Goal: Information Seeking & Learning: Learn about a topic

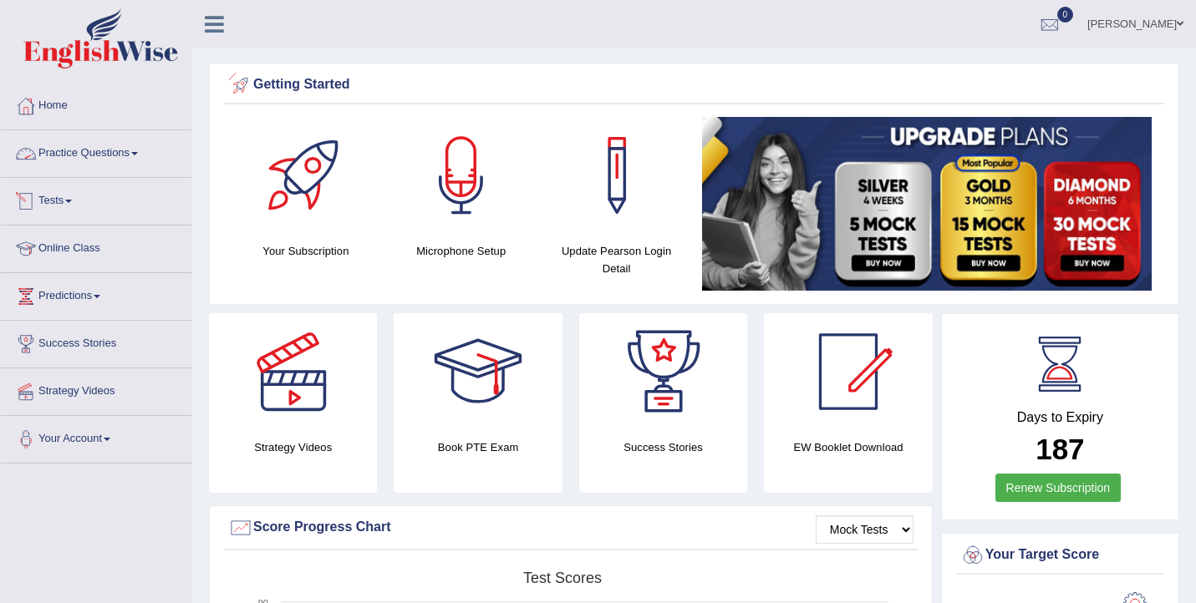
click at [119, 162] on link "Practice Questions" at bounding box center [96, 151] width 191 height 42
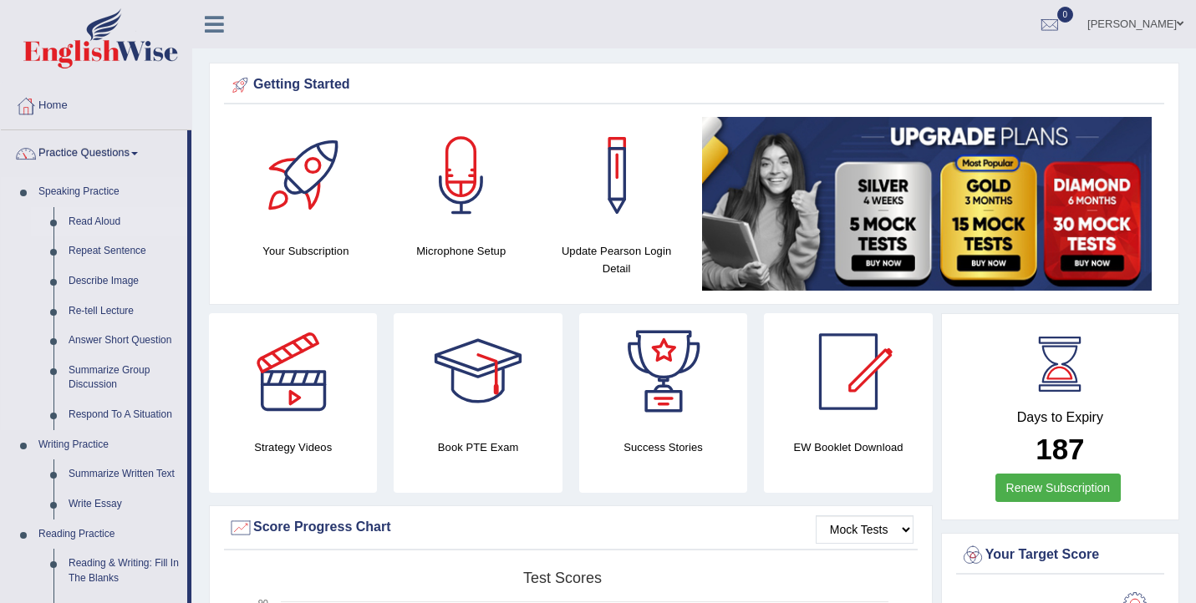
click at [112, 221] on link "Read Aloud" at bounding box center [124, 222] width 126 height 30
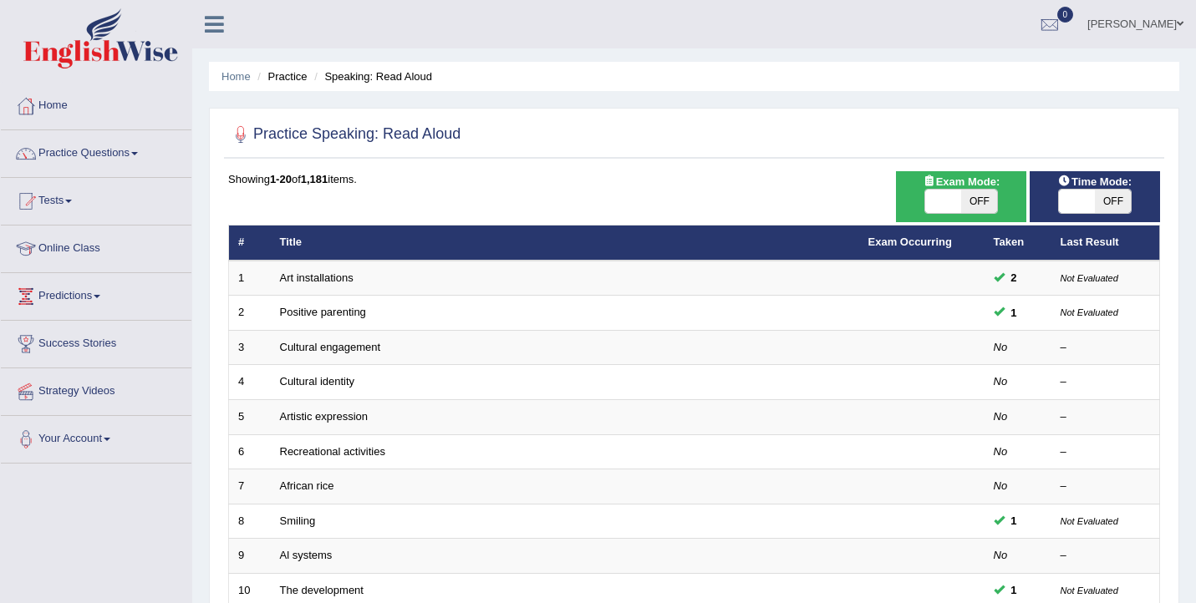
click at [965, 196] on span "OFF" at bounding box center [979, 201] width 36 height 23
checkbox input "true"
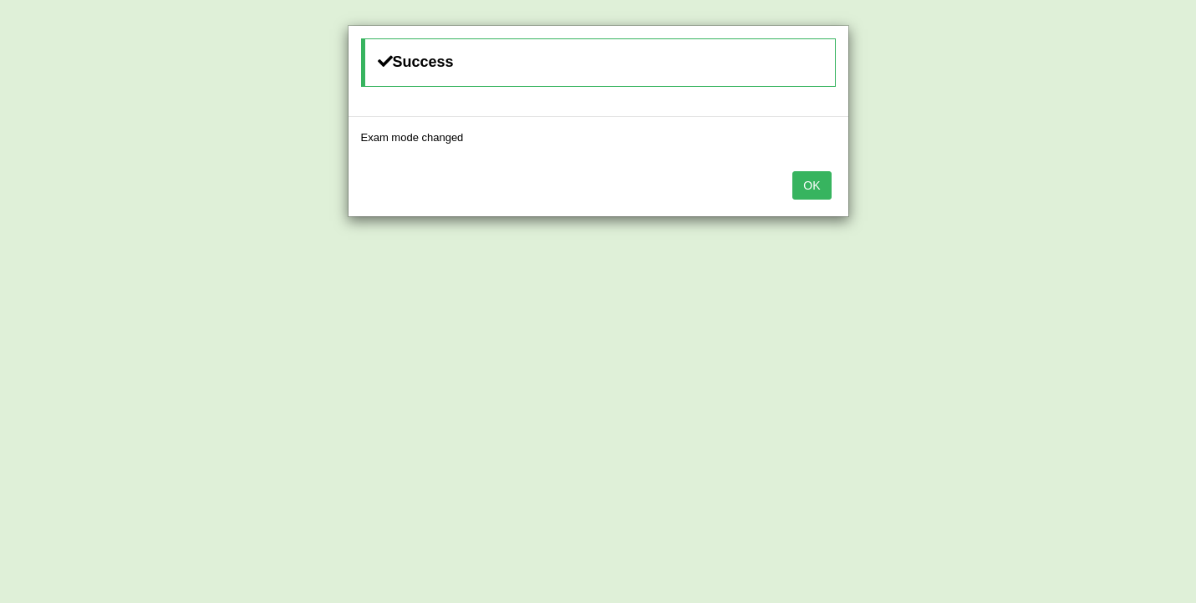
click at [821, 191] on button "OK" at bounding box center [811, 185] width 38 height 28
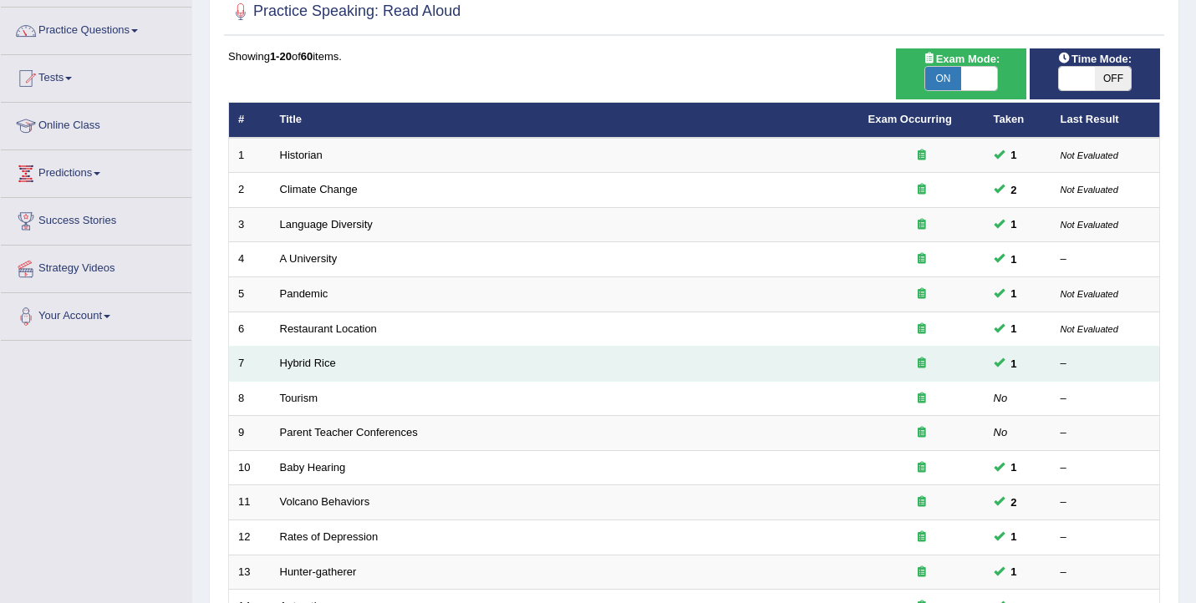
scroll to position [140, 0]
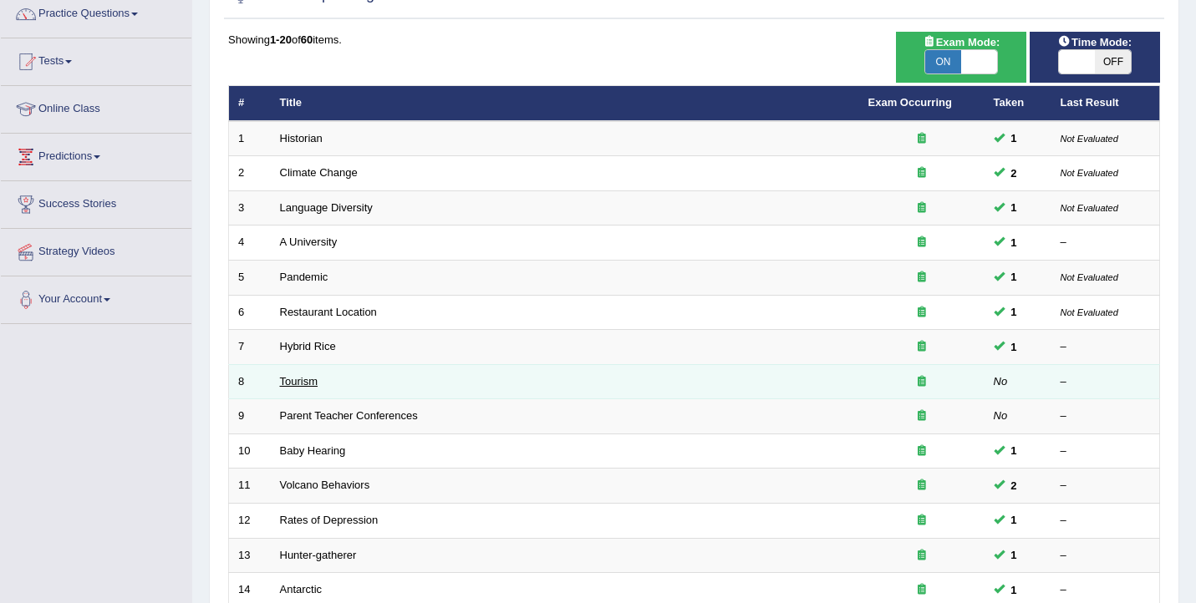
click at [310, 384] on link "Tourism" at bounding box center [299, 381] width 38 height 13
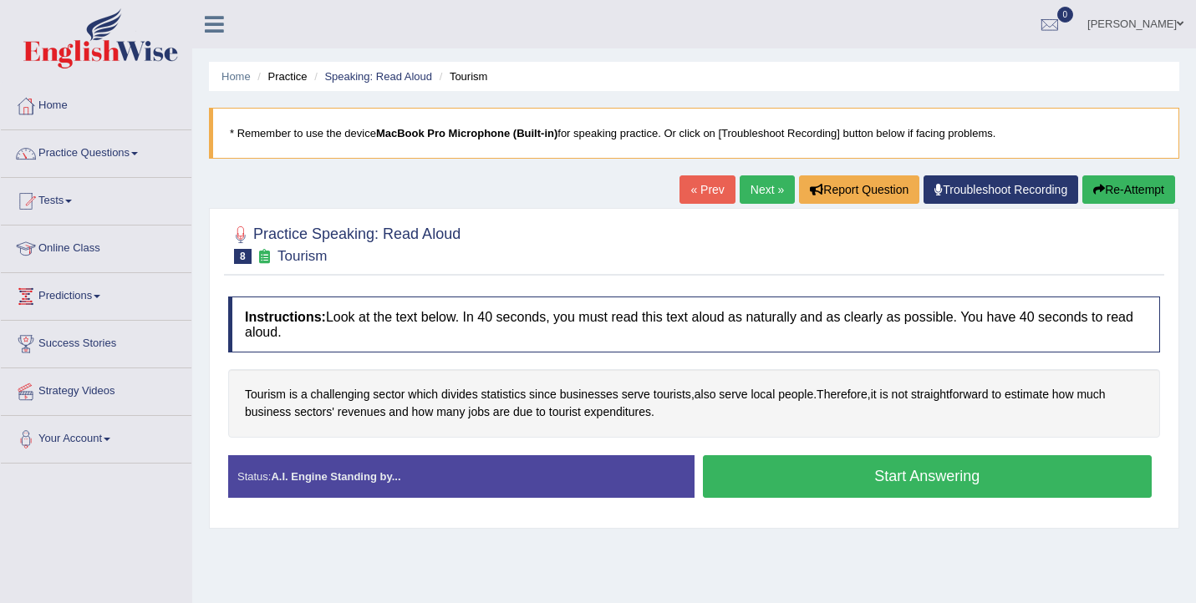
click at [754, 476] on button "Start Answering" at bounding box center [928, 476] width 450 height 43
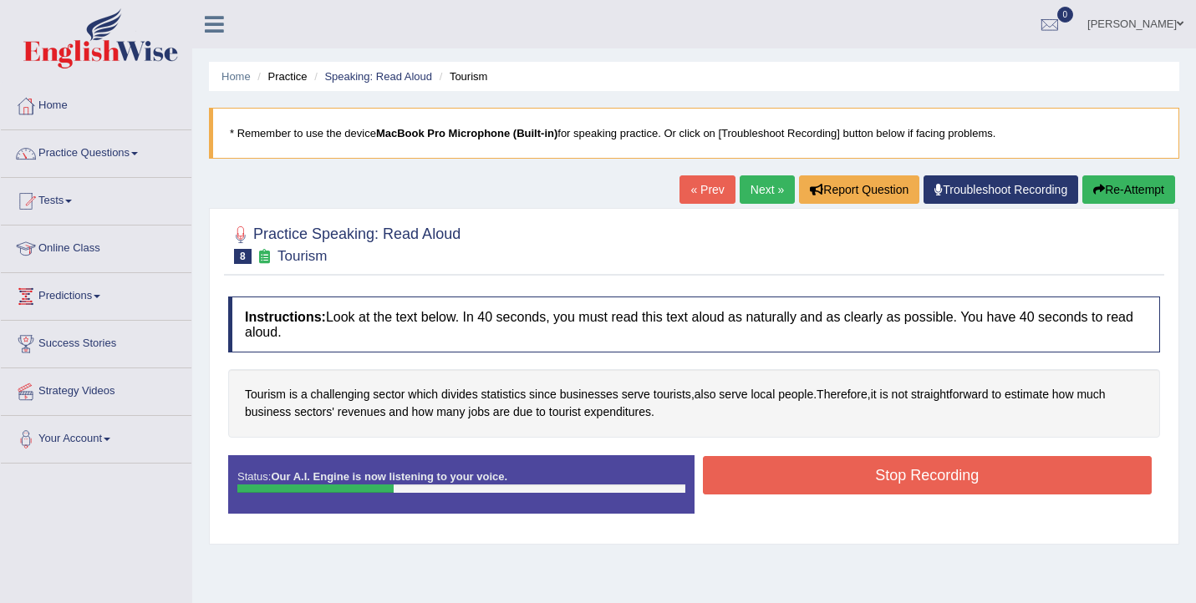
click at [751, 477] on button "Stop Recording" at bounding box center [928, 475] width 450 height 38
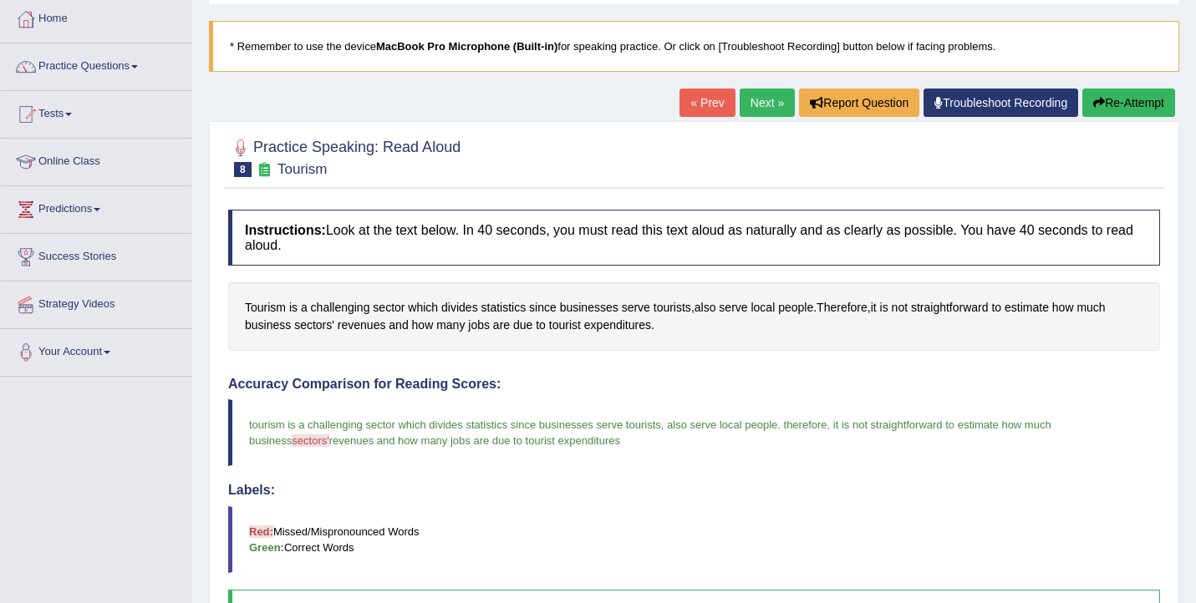
scroll to position [84, 0]
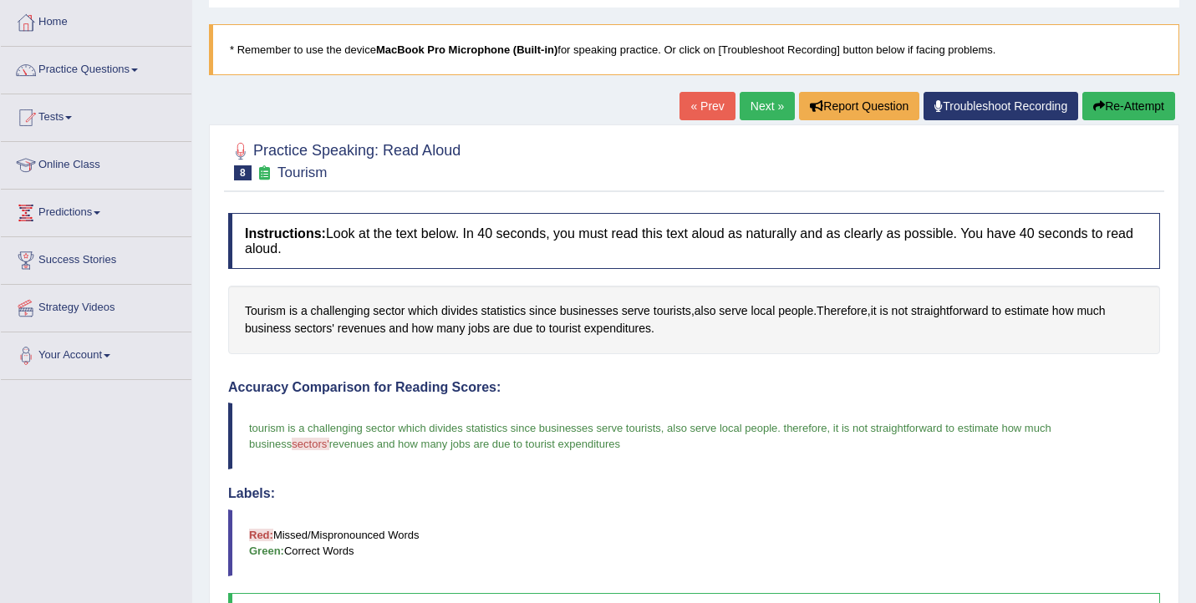
click at [755, 114] on link "Next »" at bounding box center [767, 106] width 55 height 28
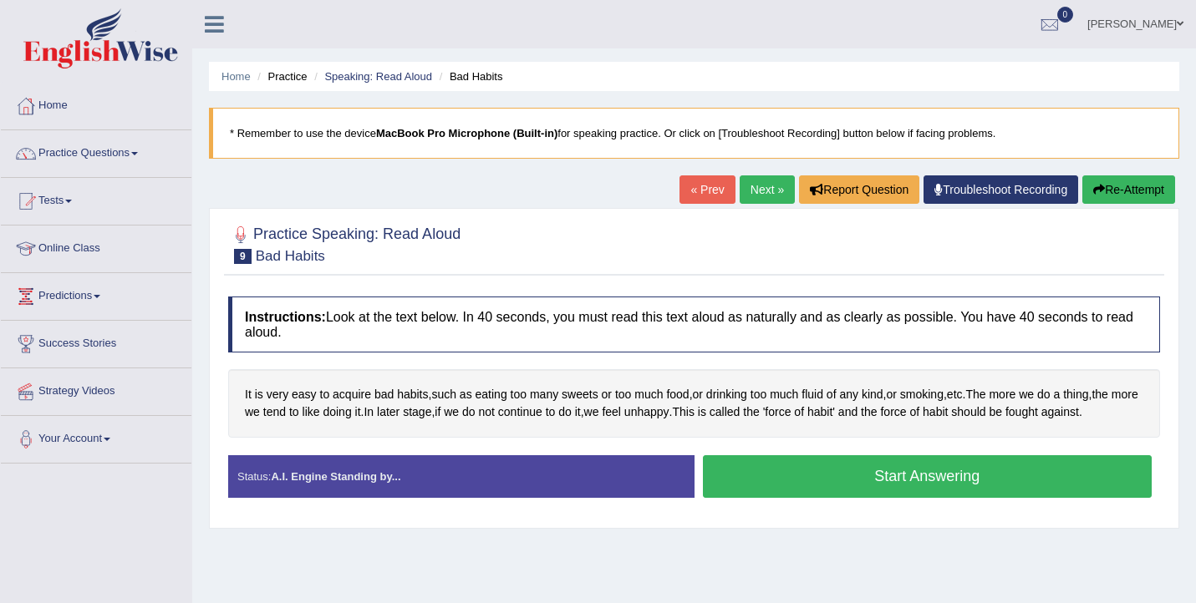
scroll to position [85, 0]
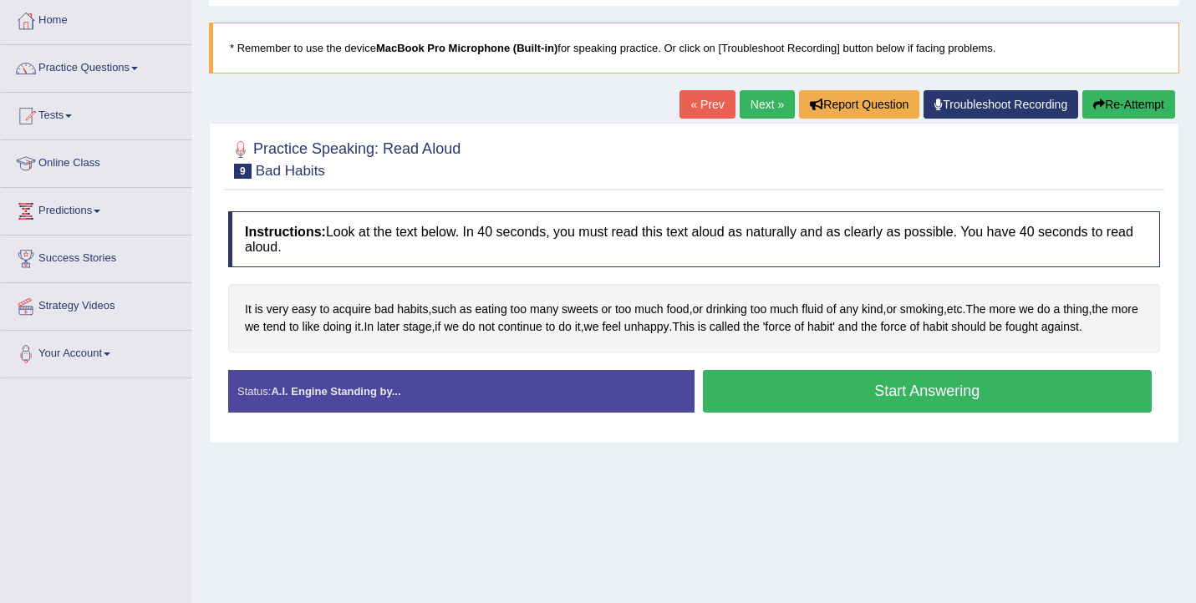
click at [766, 407] on button "Start Answering" at bounding box center [928, 391] width 450 height 43
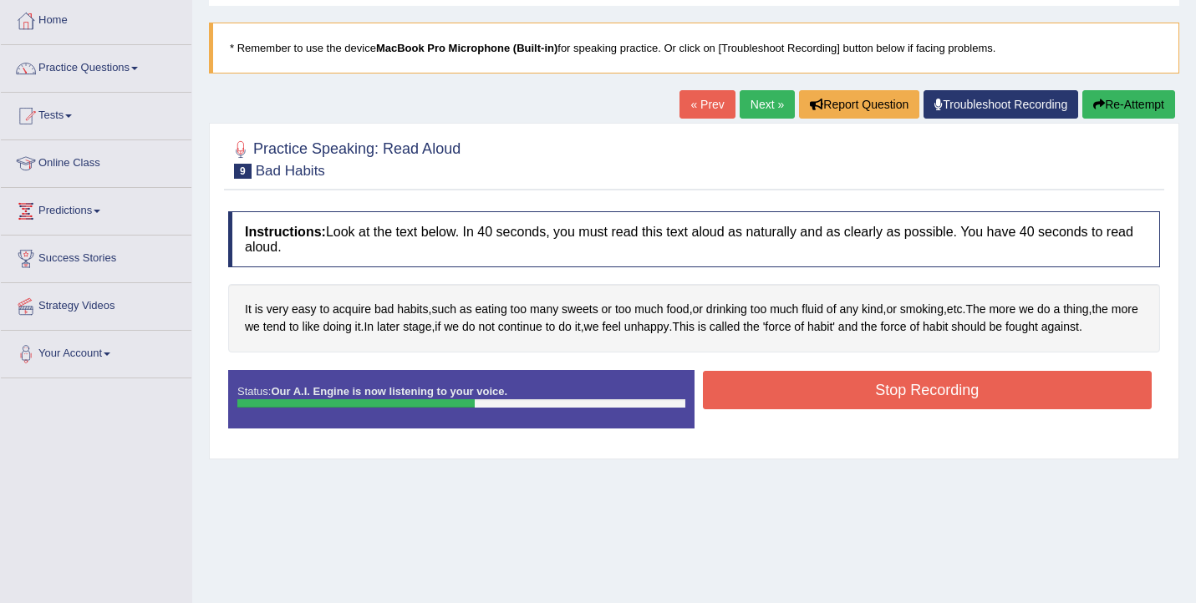
click at [1009, 386] on button "Stop Recording" at bounding box center [928, 390] width 450 height 38
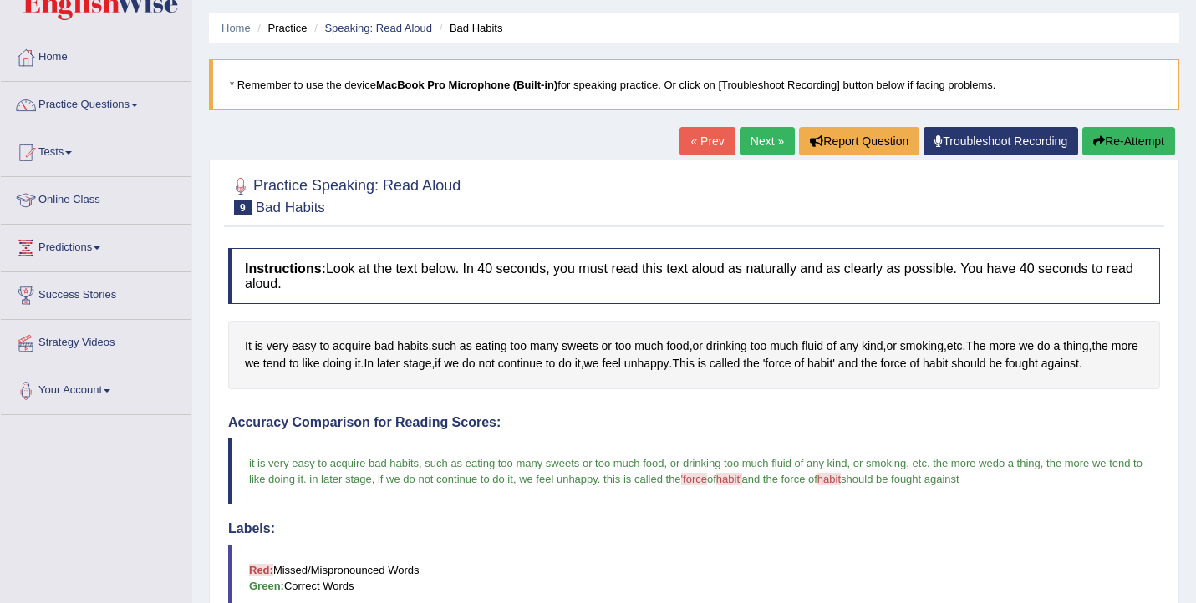
scroll to position [43, 0]
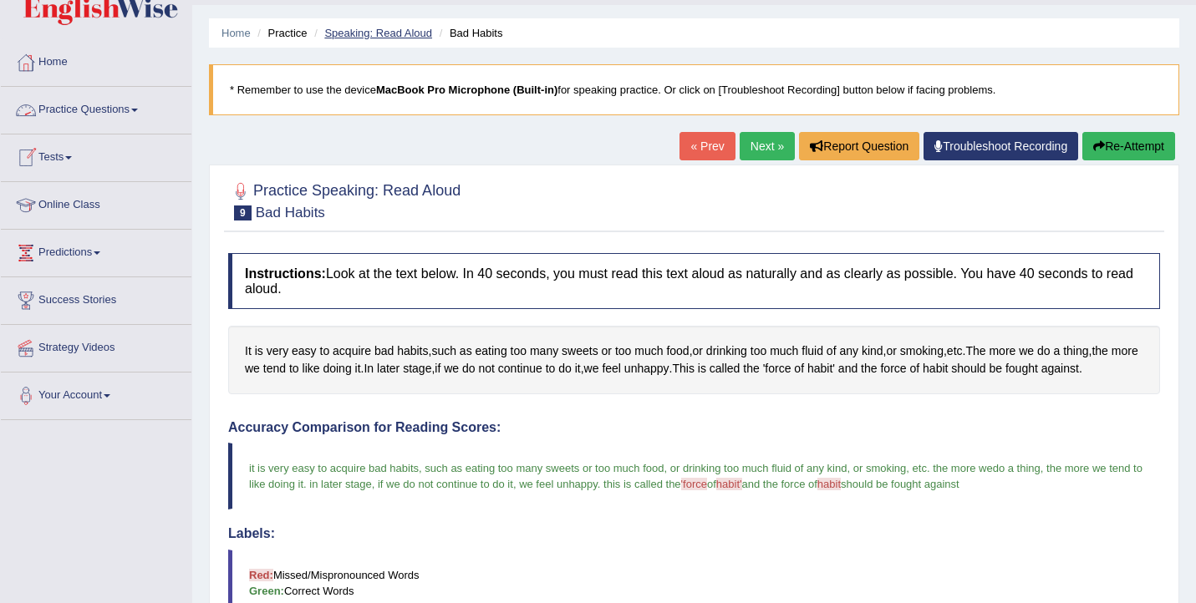
click at [409, 30] on link "Speaking: Read Aloud" at bounding box center [378, 33] width 108 height 13
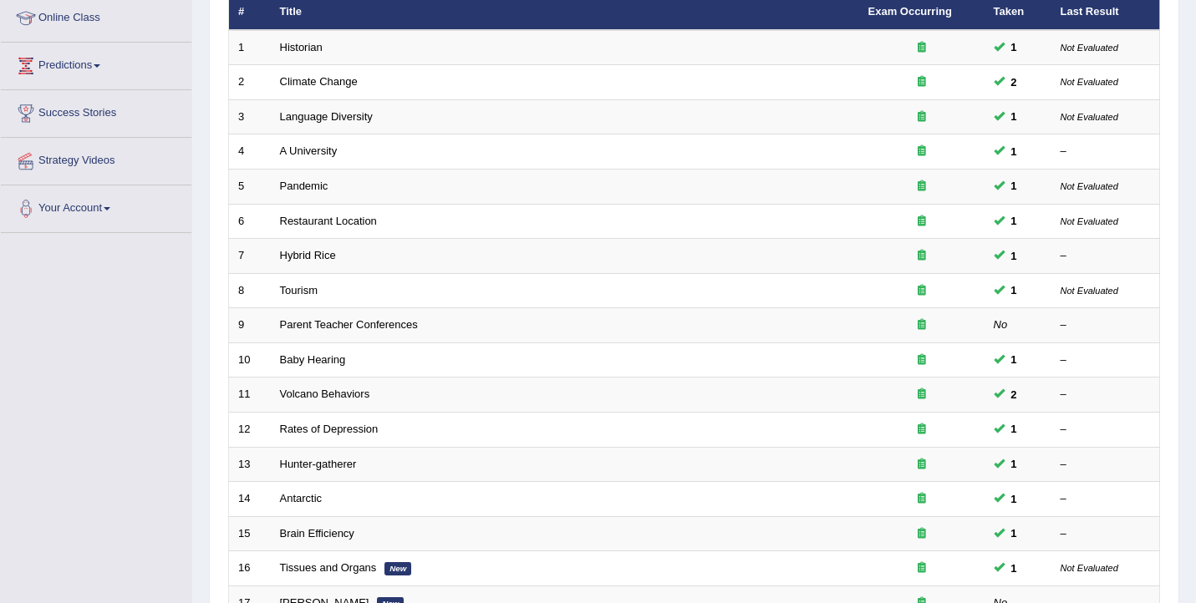
scroll to position [356, 0]
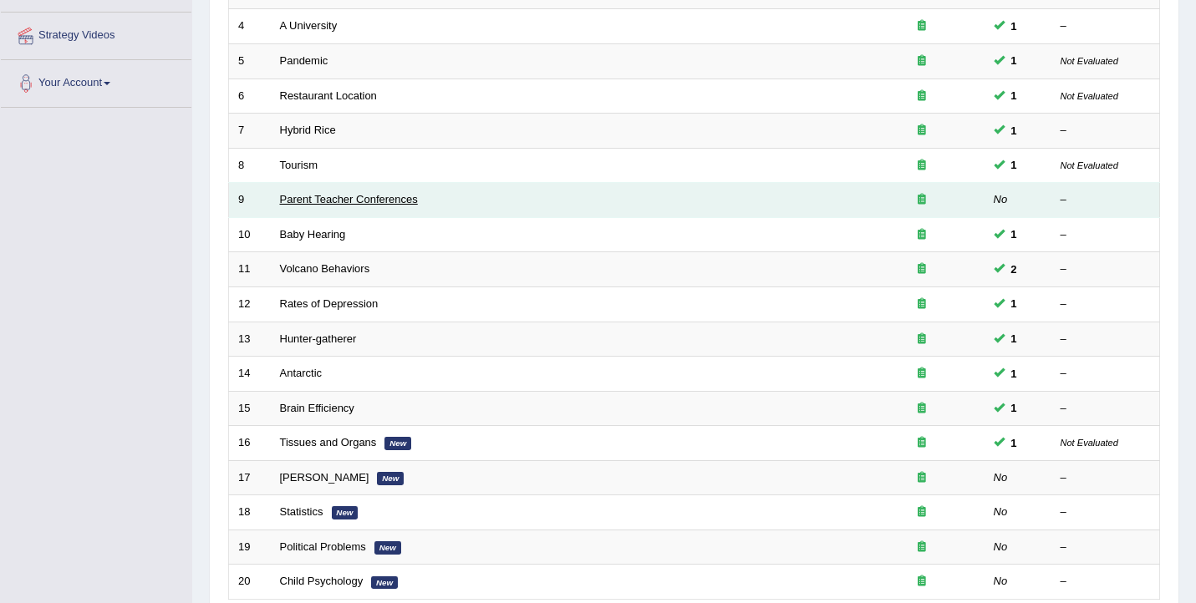
click at [365, 201] on link "Parent Teacher Conferences" at bounding box center [349, 199] width 138 height 13
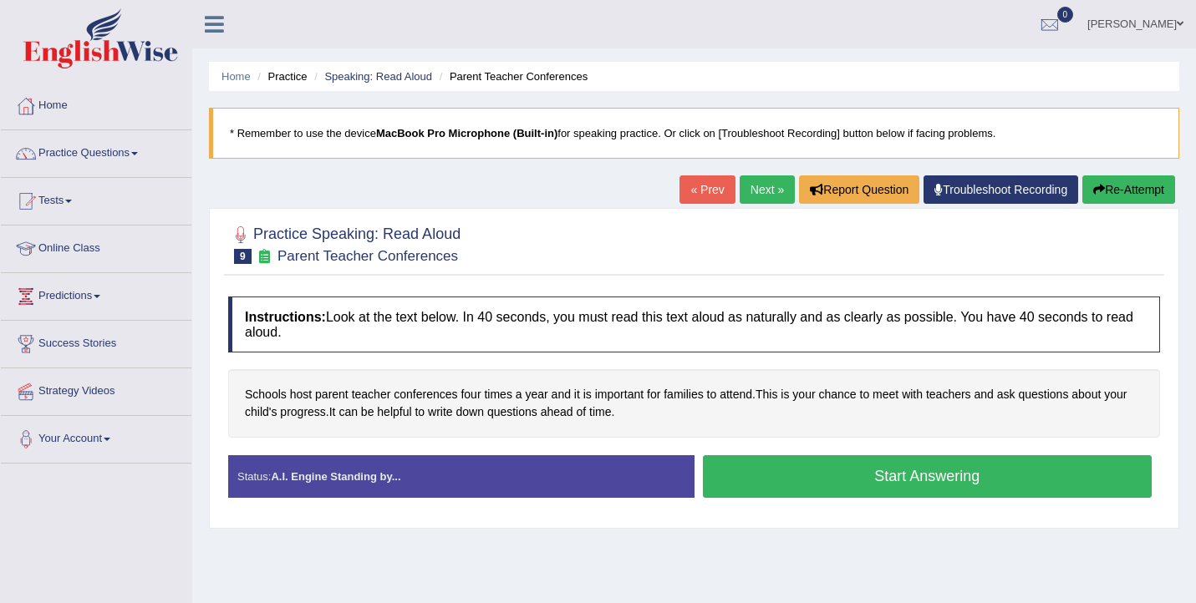
click at [739, 494] on button "Start Answering" at bounding box center [928, 476] width 450 height 43
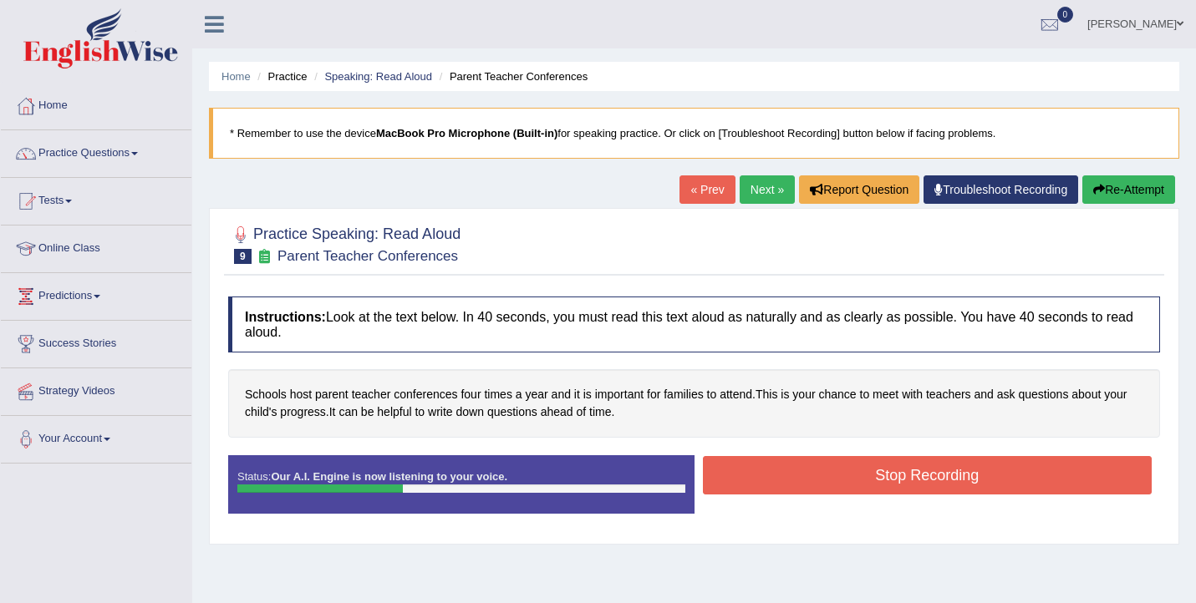
click at [788, 478] on button "Stop Recording" at bounding box center [928, 475] width 450 height 38
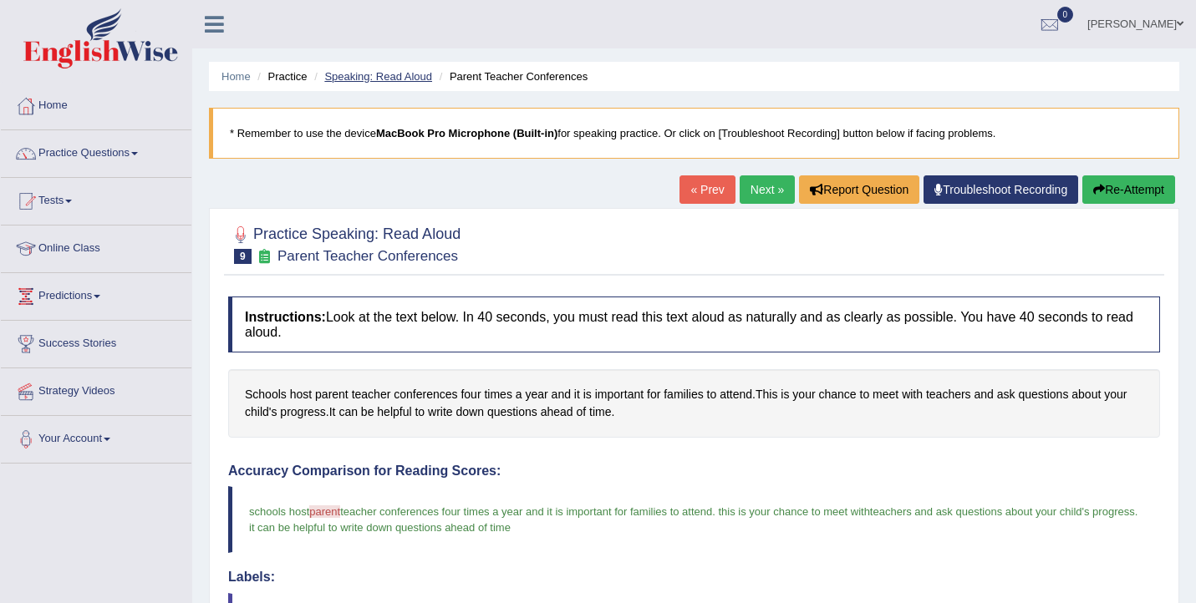
click at [380, 73] on link "Speaking: Read Aloud" at bounding box center [378, 76] width 108 height 13
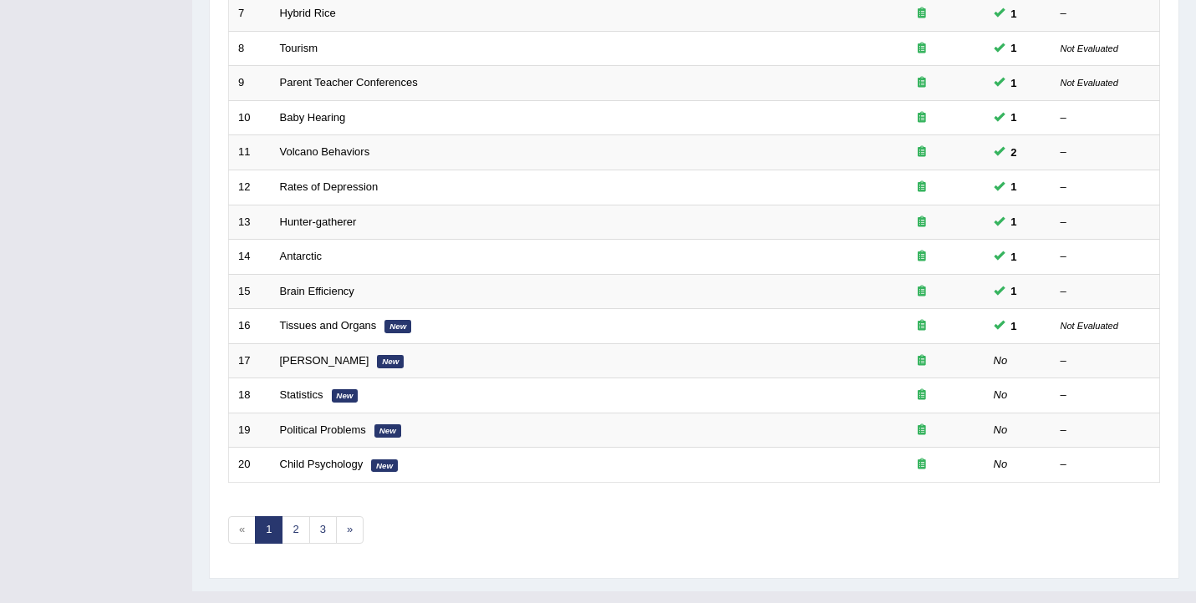
scroll to position [503, 0]
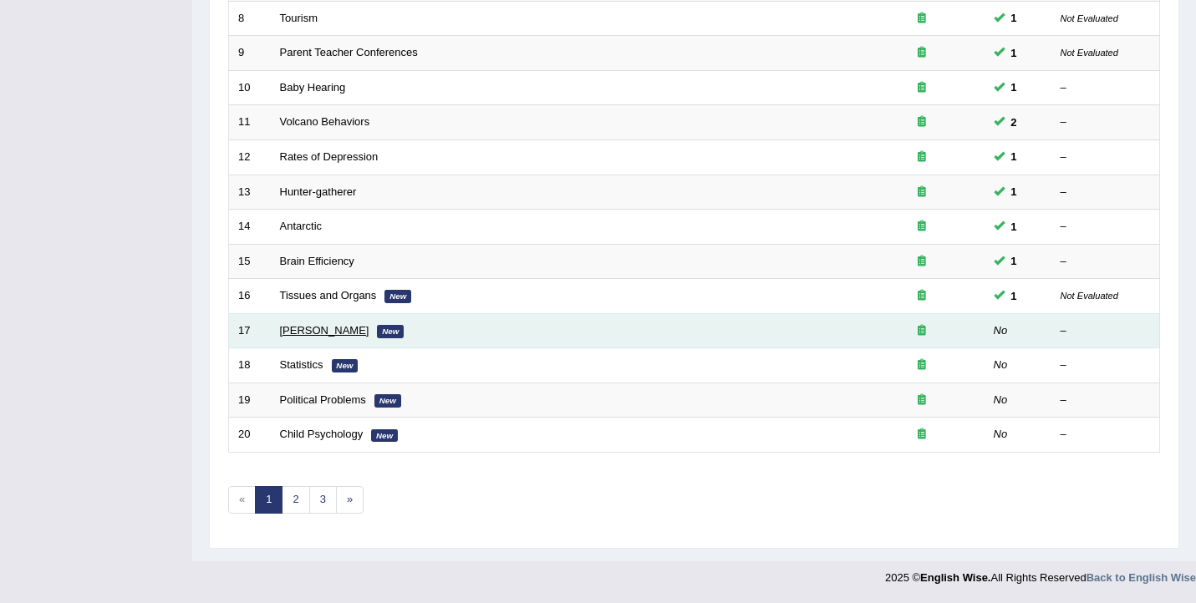
click at [303, 331] on link "William Shakespeare" at bounding box center [324, 330] width 89 height 13
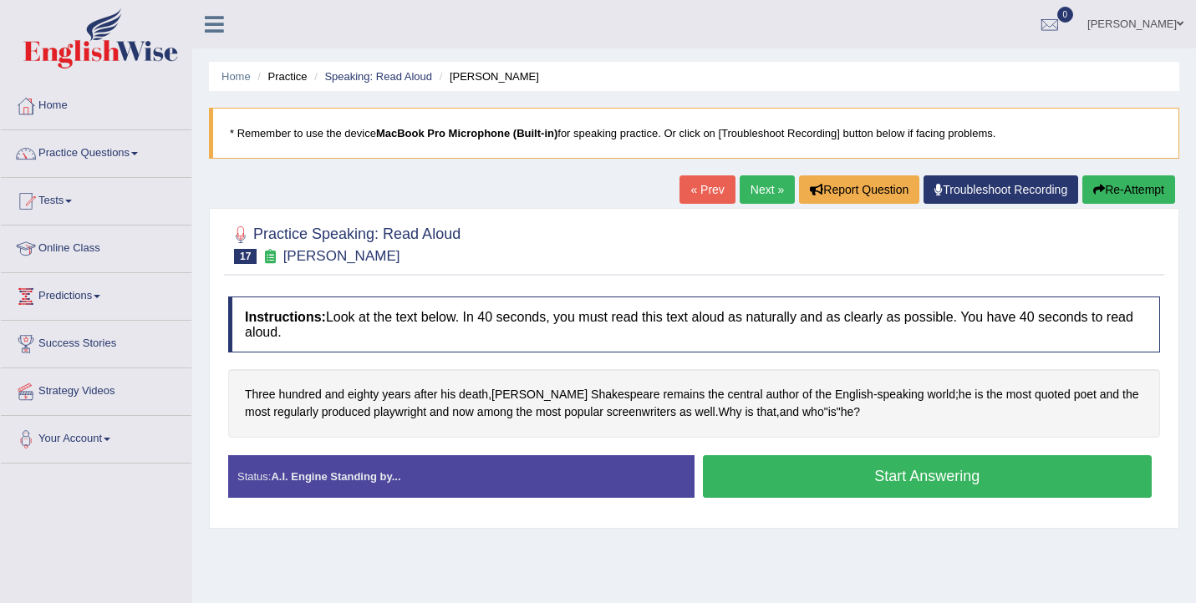
click at [762, 491] on button "Start Answering" at bounding box center [928, 476] width 450 height 43
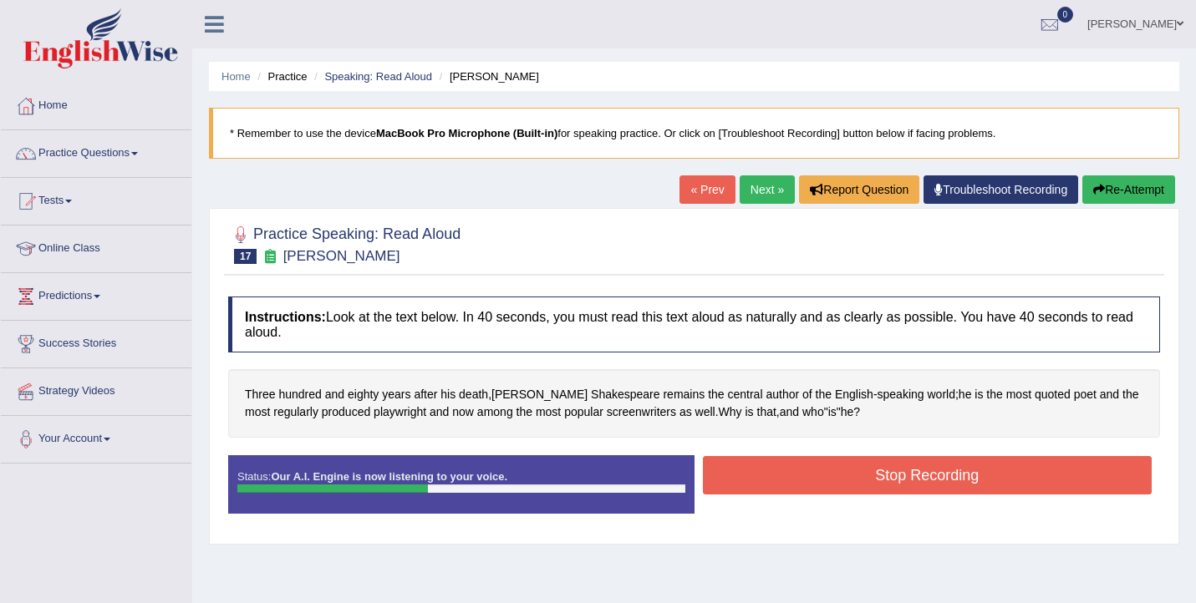
click at [762, 475] on button "Stop Recording" at bounding box center [928, 475] width 450 height 38
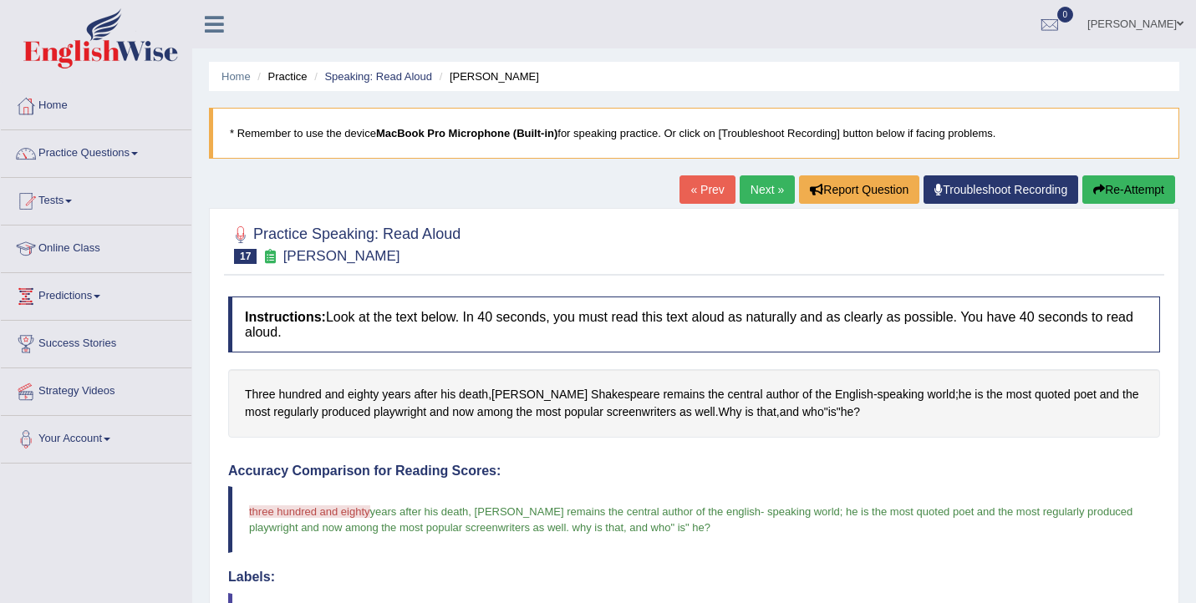
click at [743, 191] on link "Next »" at bounding box center [767, 189] width 55 height 28
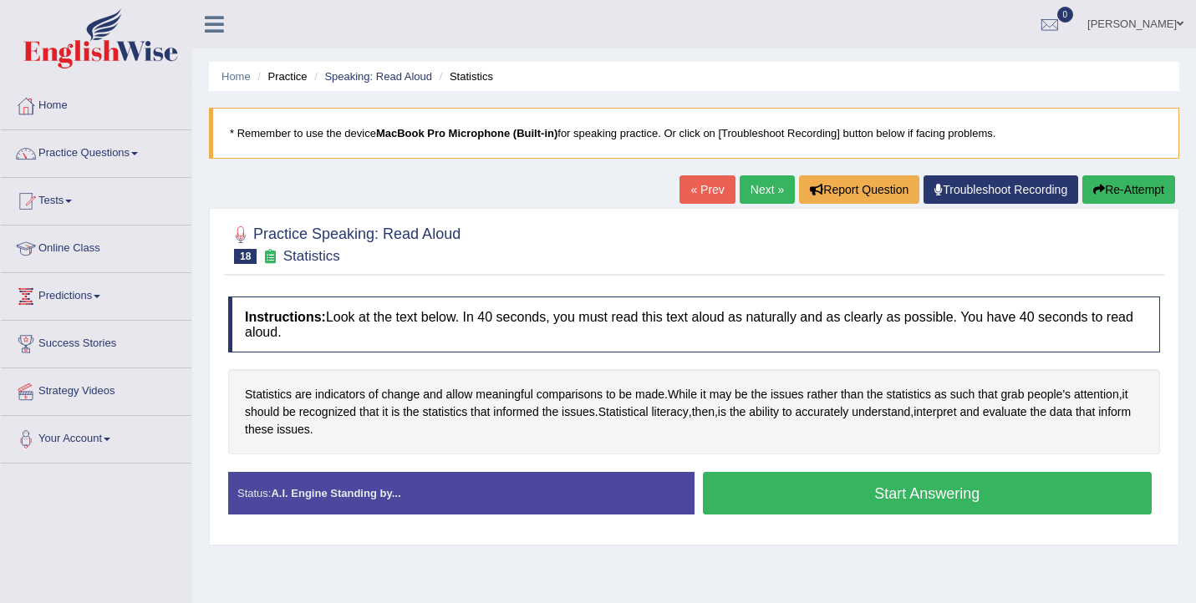
click at [770, 490] on button "Start Answering" at bounding box center [928, 493] width 450 height 43
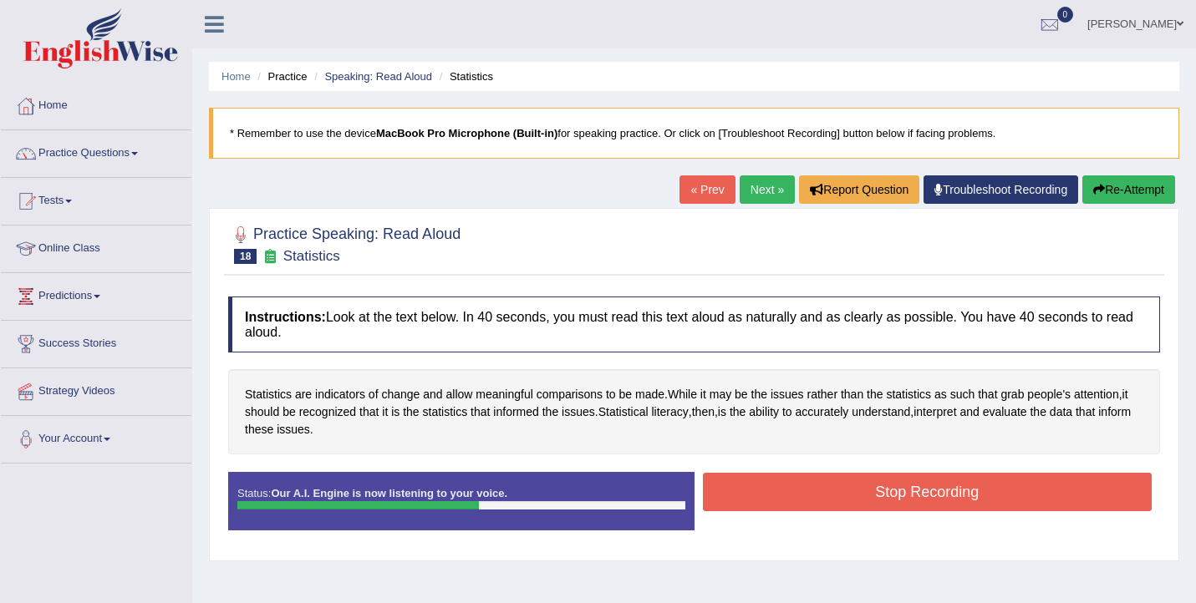
click at [770, 490] on button "Stop Recording" at bounding box center [928, 492] width 450 height 38
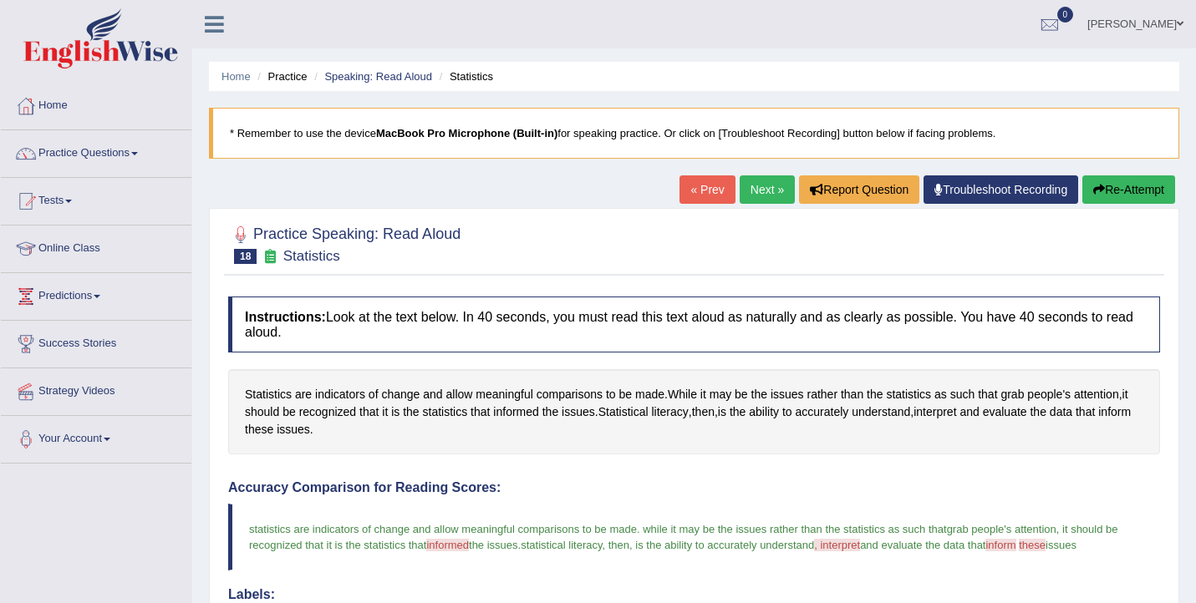
click at [762, 183] on link "Next »" at bounding box center [767, 189] width 55 height 28
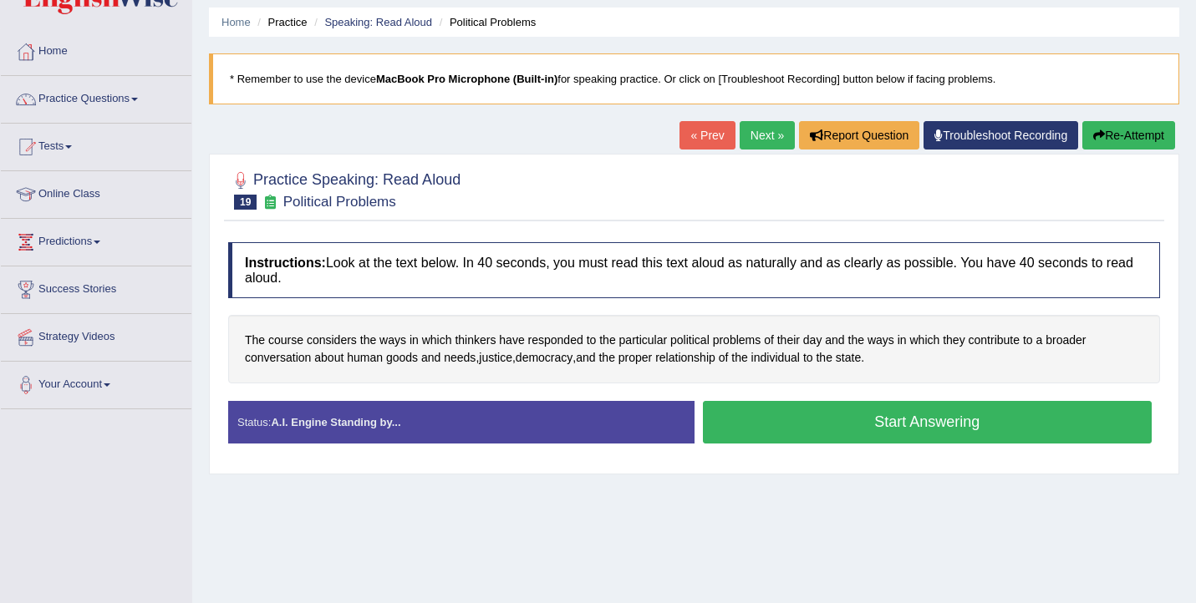
scroll to position [66, 0]
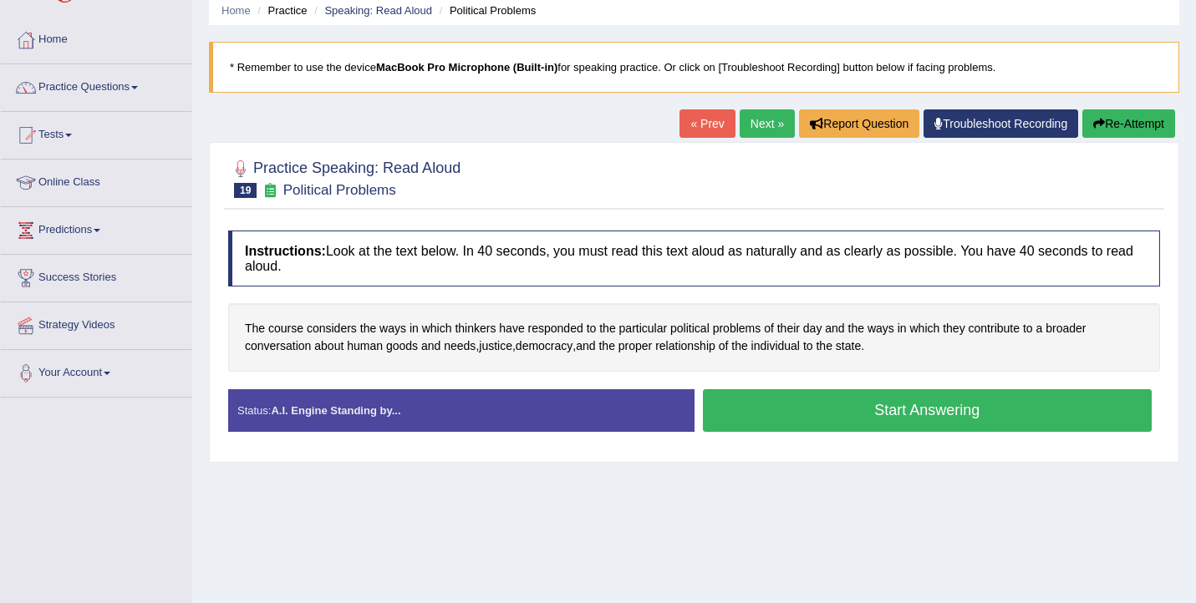
click at [810, 407] on button "Start Answering" at bounding box center [928, 410] width 450 height 43
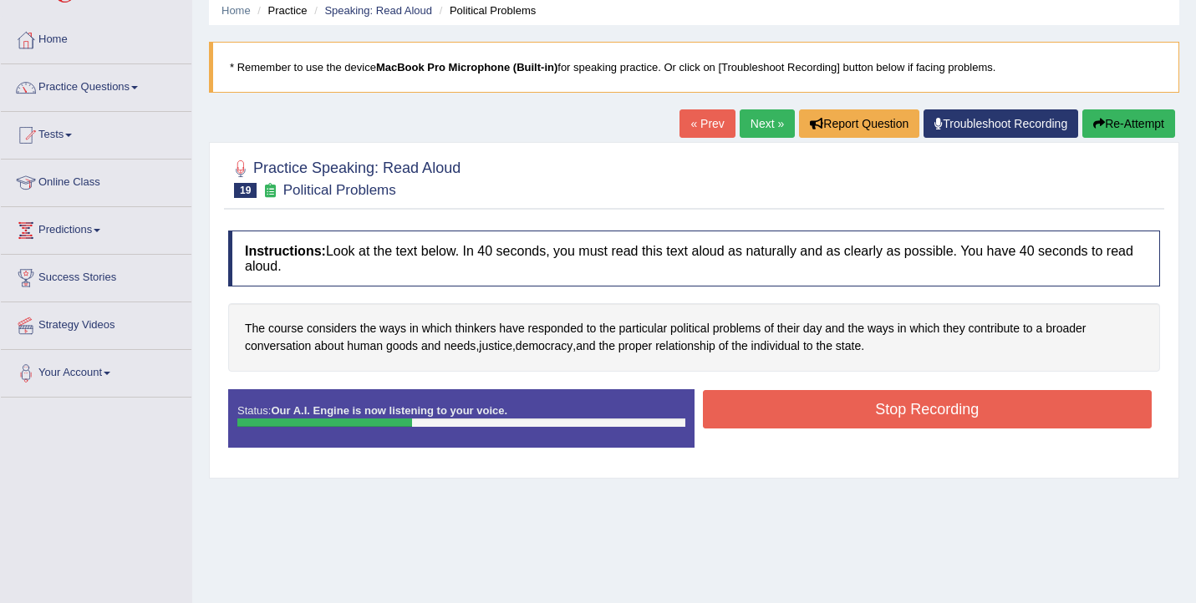
click at [811, 407] on button "Stop Recording" at bounding box center [928, 409] width 450 height 38
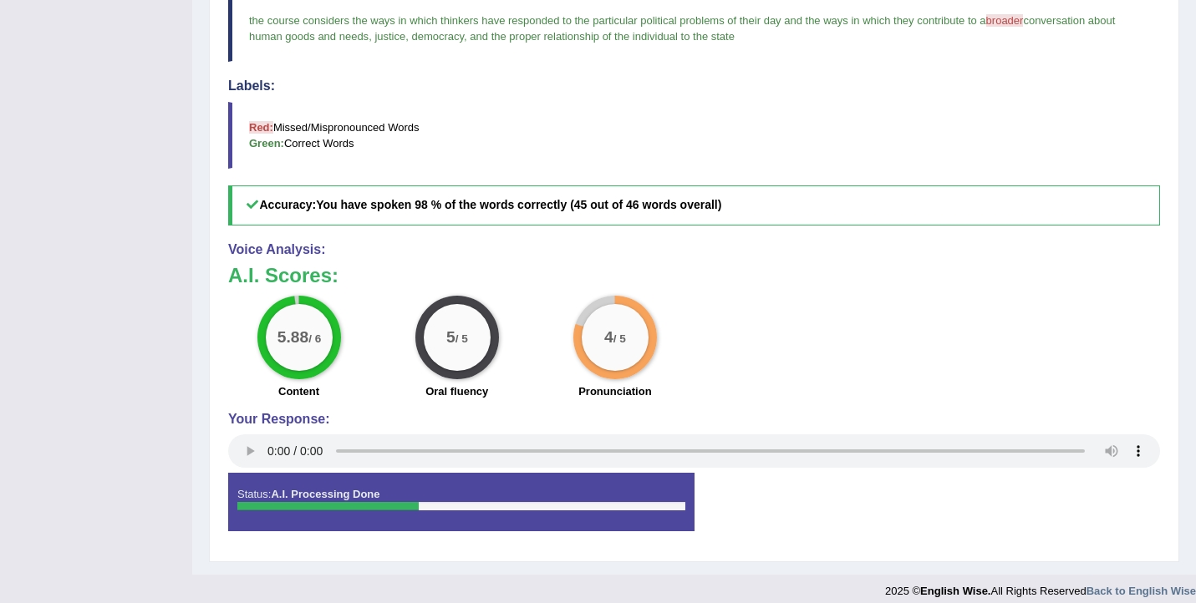
scroll to position [0, 0]
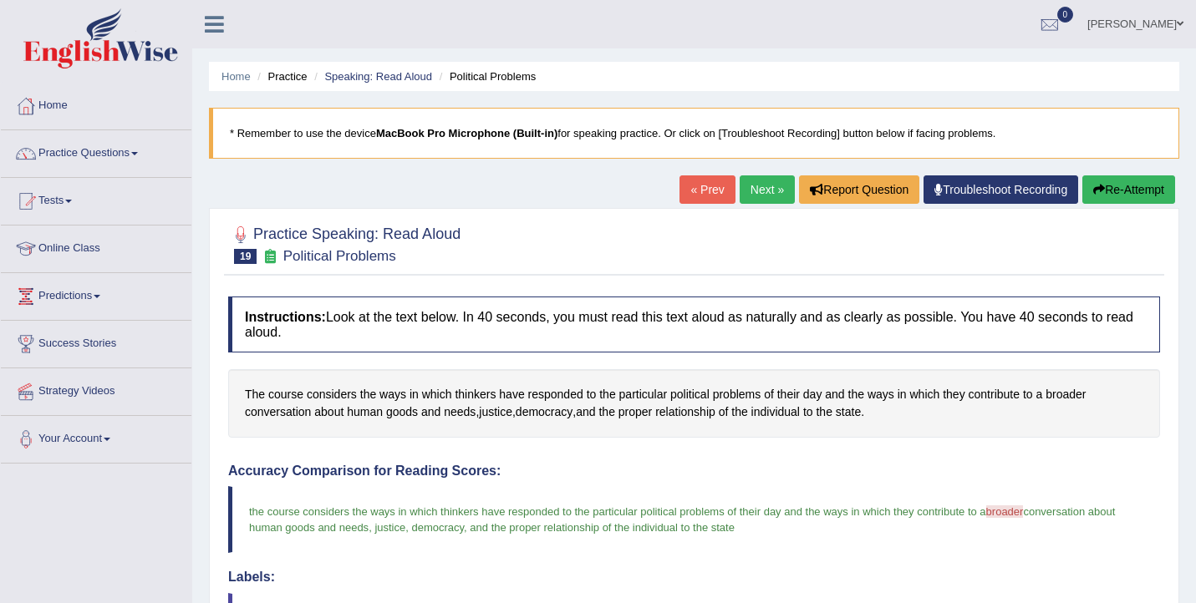
click at [765, 189] on link "Next »" at bounding box center [767, 189] width 55 height 28
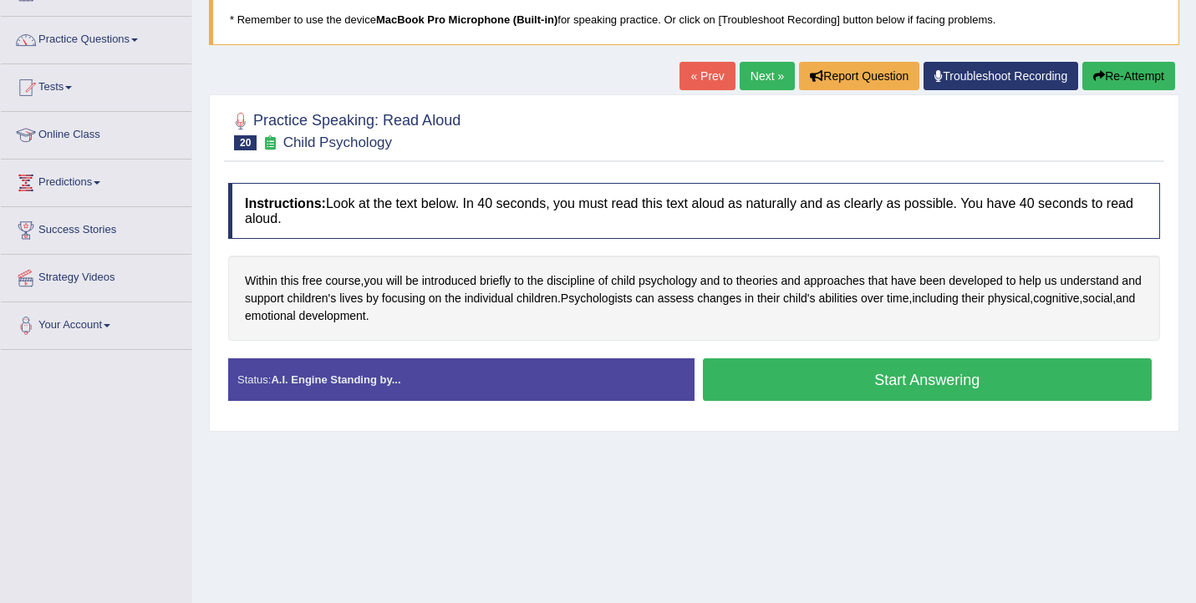
scroll to position [115, 0]
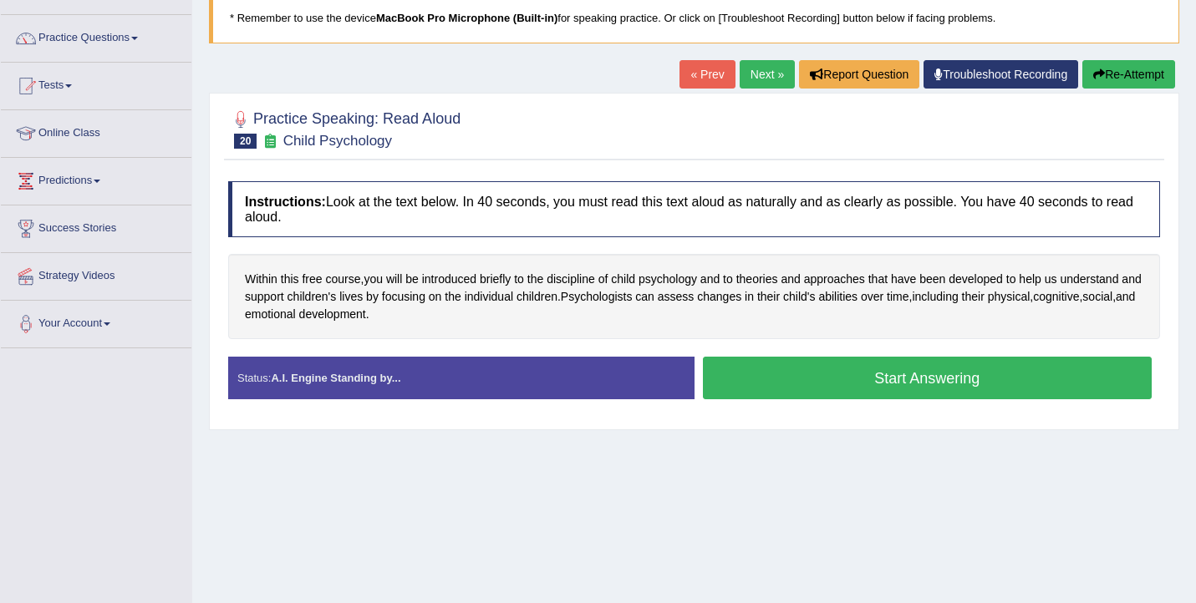
click at [790, 382] on button "Start Answering" at bounding box center [928, 378] width 450 height 43
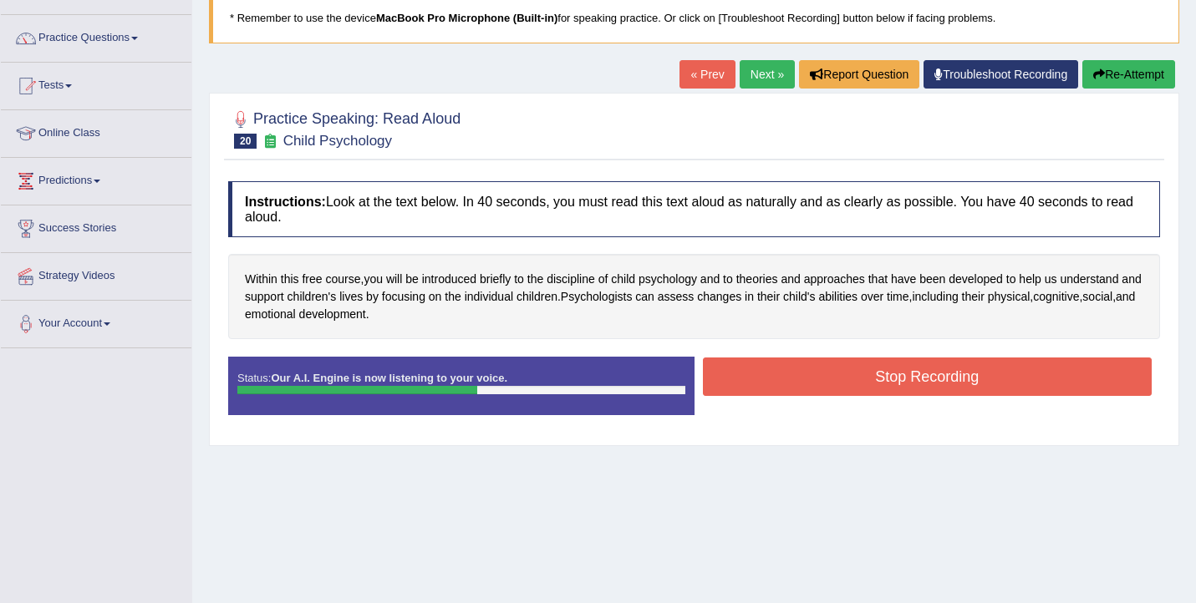
click at [790, 382] on button "Stop Recording" at bounding box center [928, 377] width 450 height 38
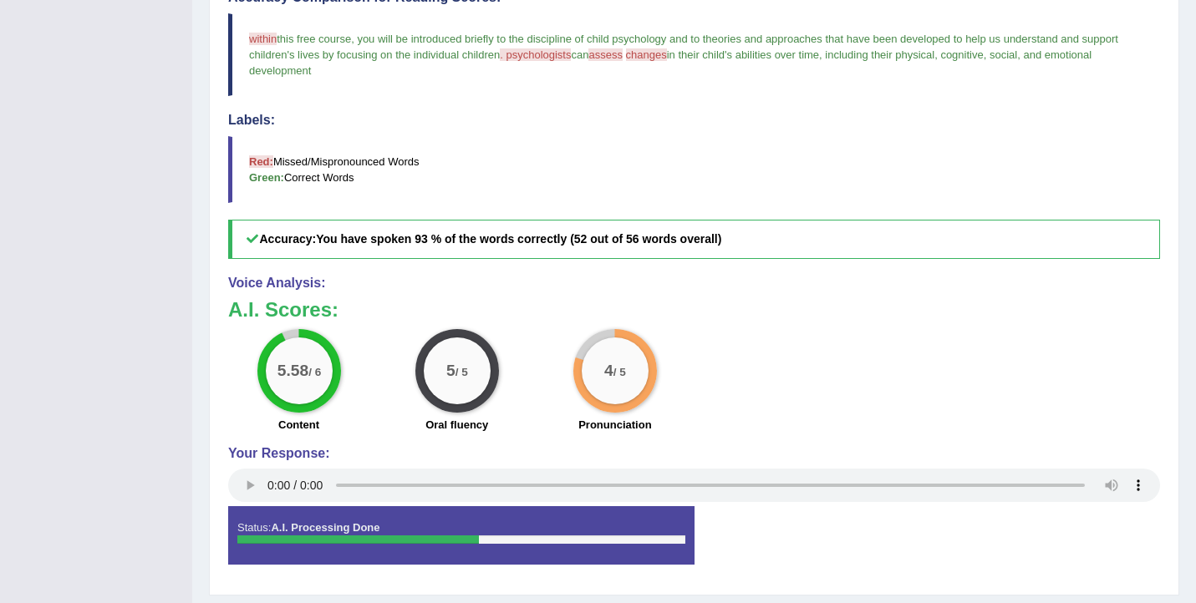
scroll to position [0, 0]
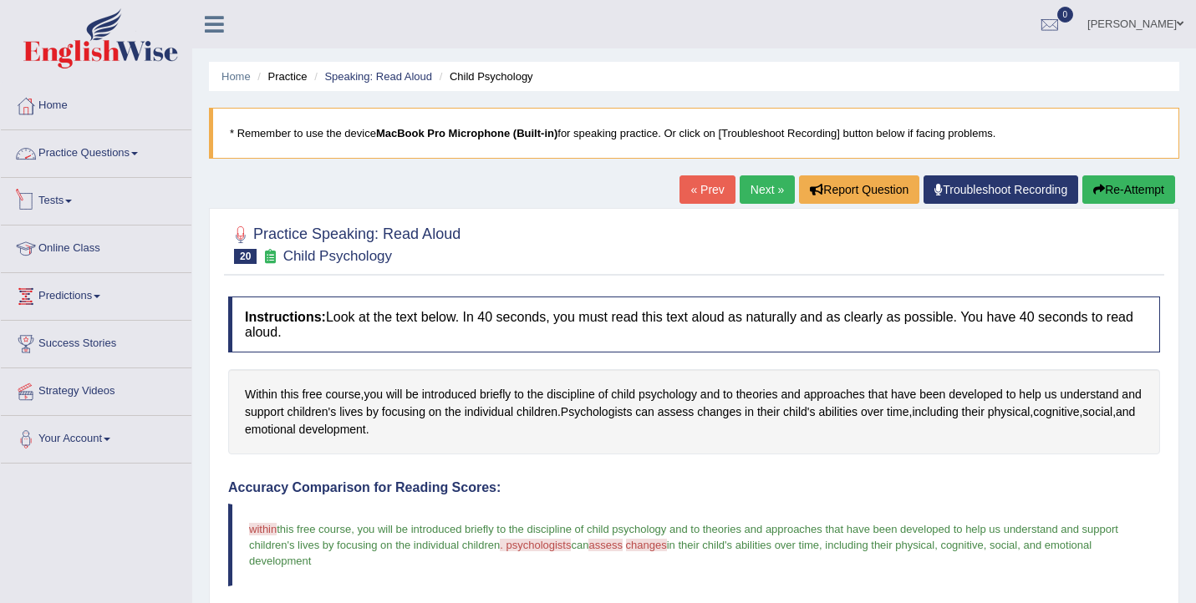
click at [114, 158] on link "Practice Questions" at bounding box center [96, 151] width 191 height 42
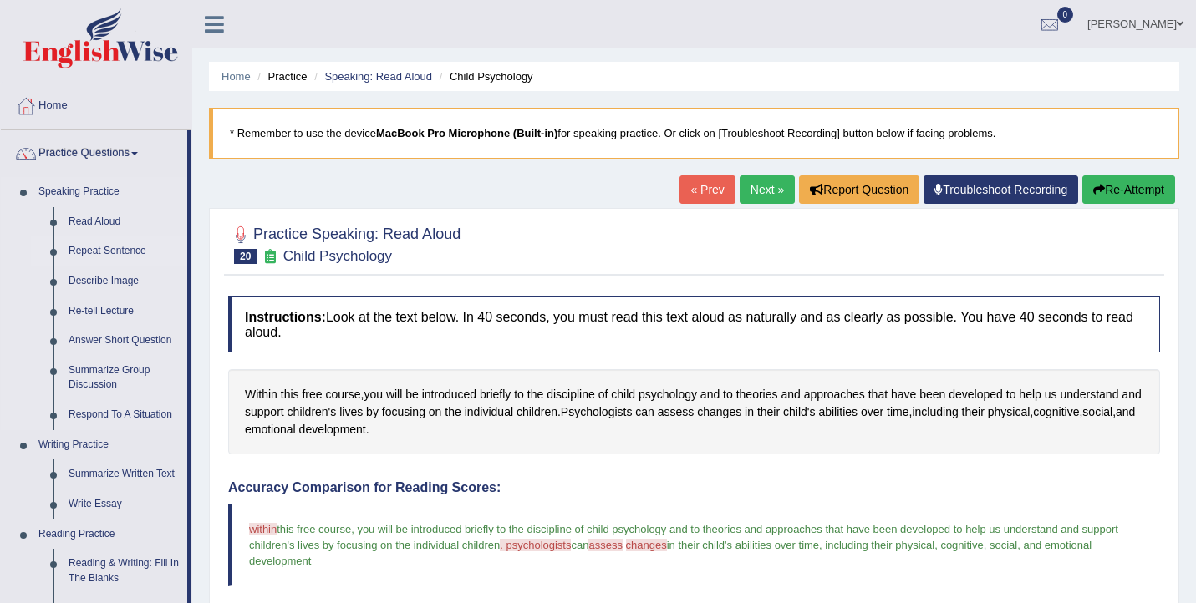
click at [130, 254] on link "Repeat Sentence" at bounding box center [124, 251] width 126 height 30
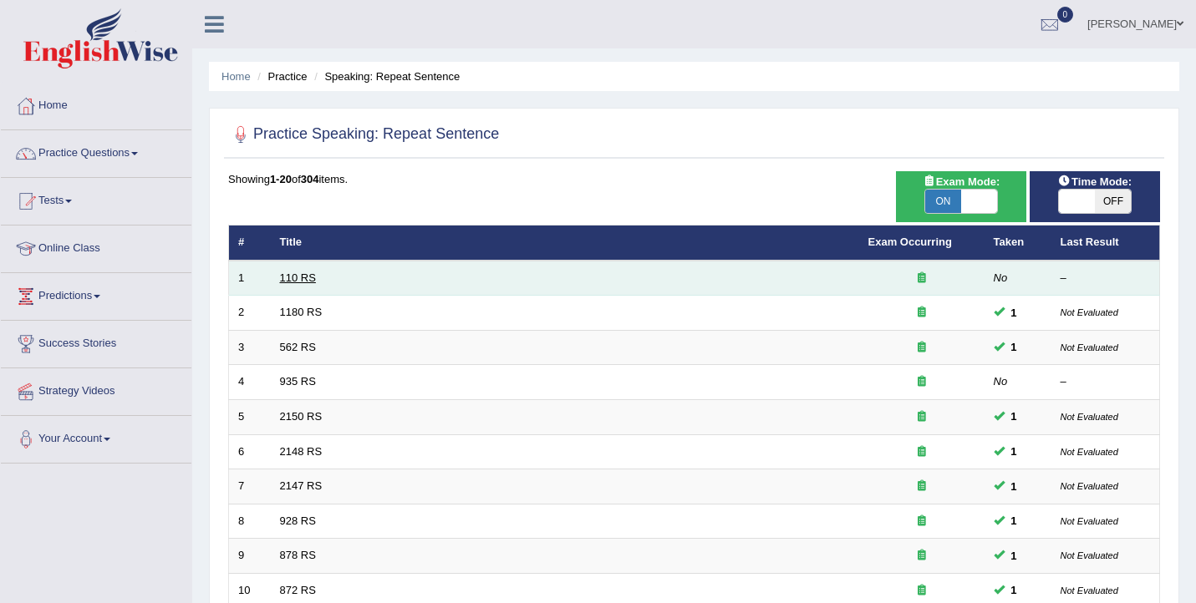
click at [292, 281] on link "110 RS" at bounding box center [298, 278] width 36 height 13
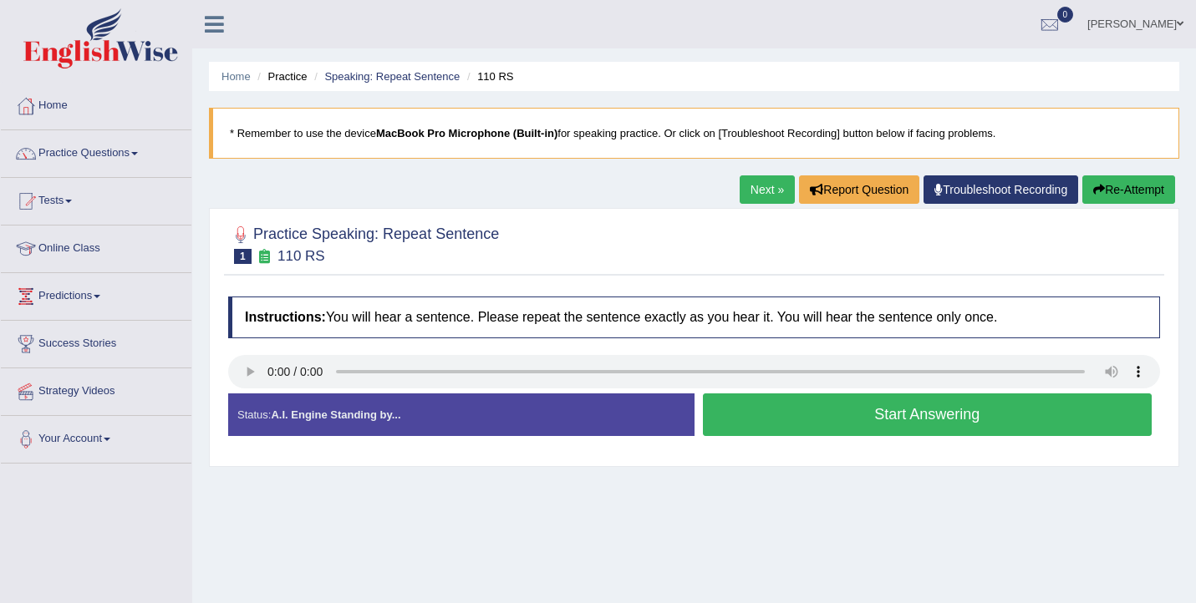
click at [754, 420] on button "Start Answering" at bounding box center [928, 415] width 450 height 43
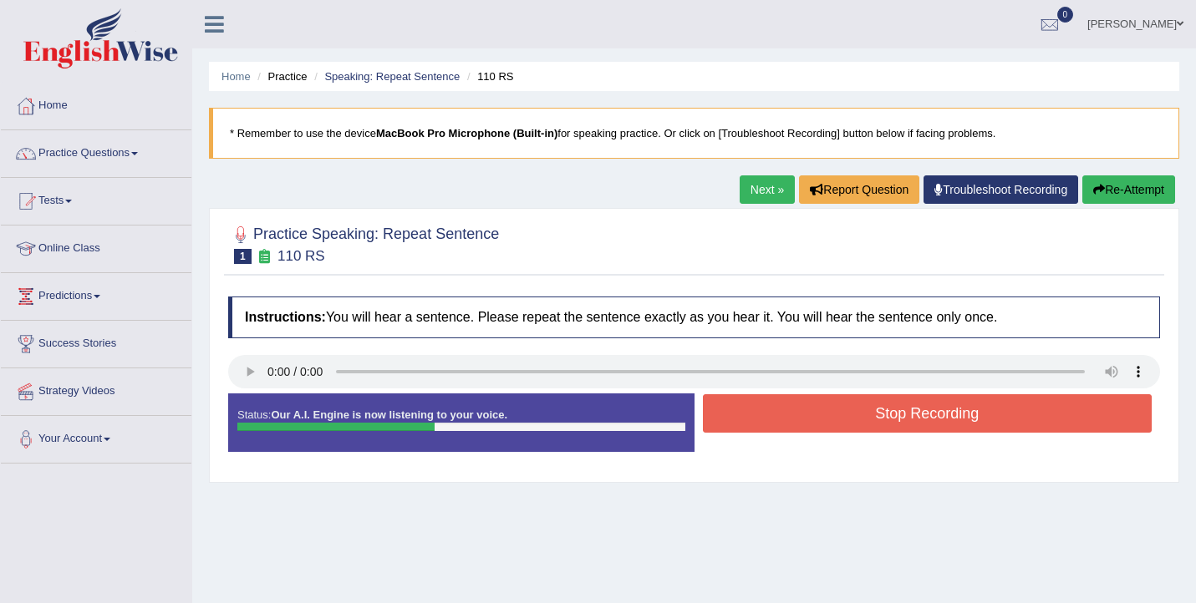
click at [754, 420] on button "Stop Recording" at bounding box center [928, 413] width 450 height 38
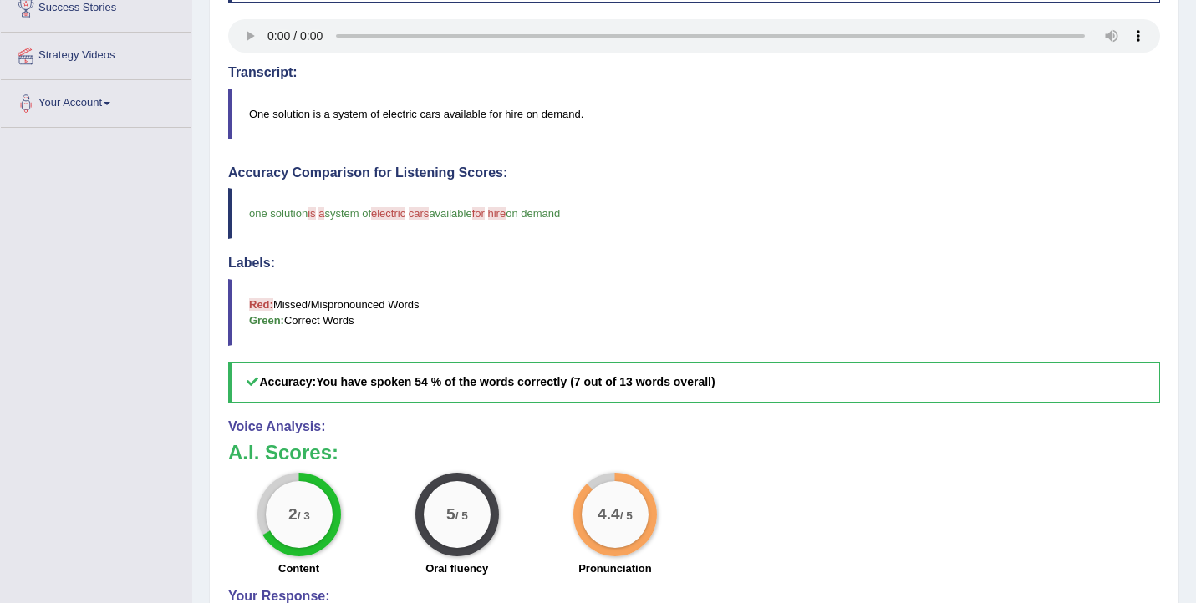
scroll to position [66, 0]
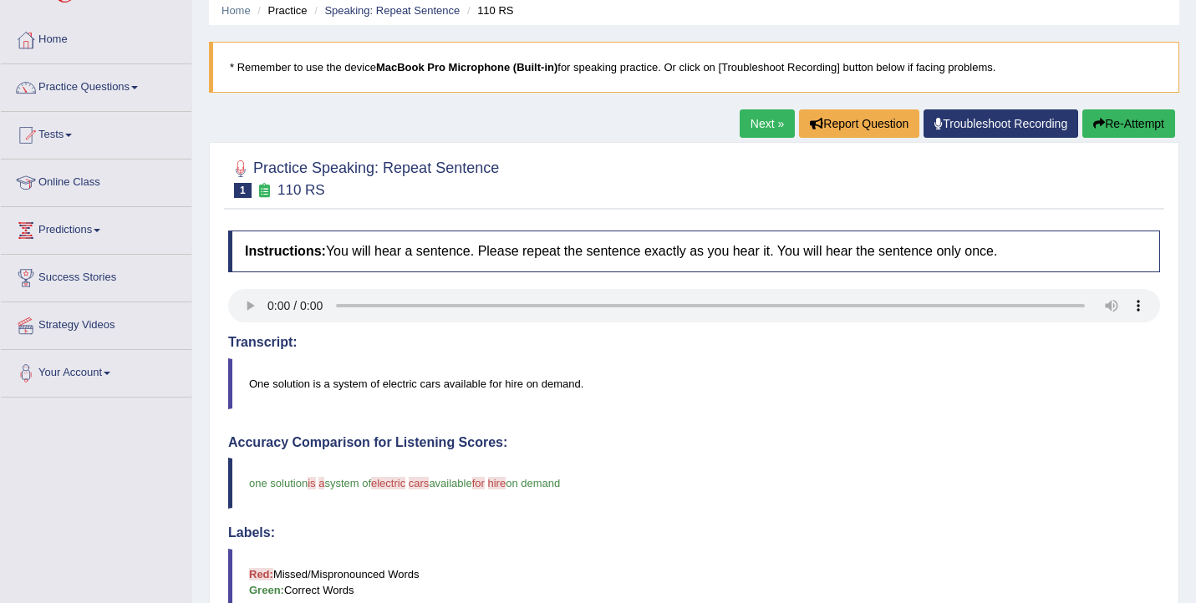
click at [745, 133] on link "Next »" at bounding box center [767, 123] width 55 height 28
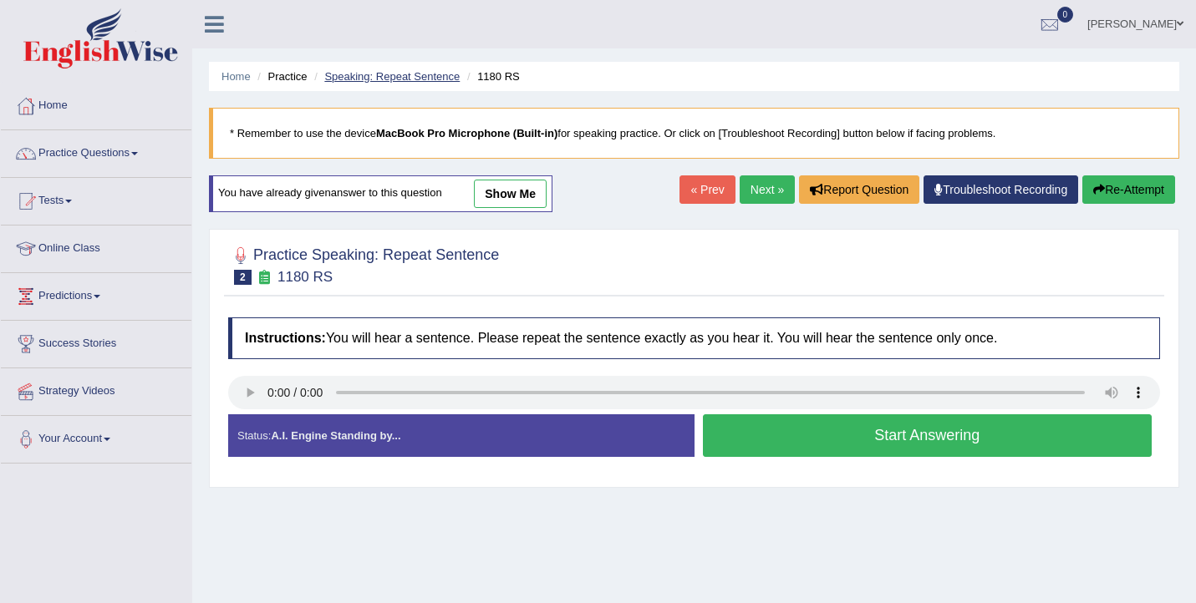
click at [412, 72] on link "Speaking: Repeat Sentence" at bounding box center [391, 76] width 135 height 13
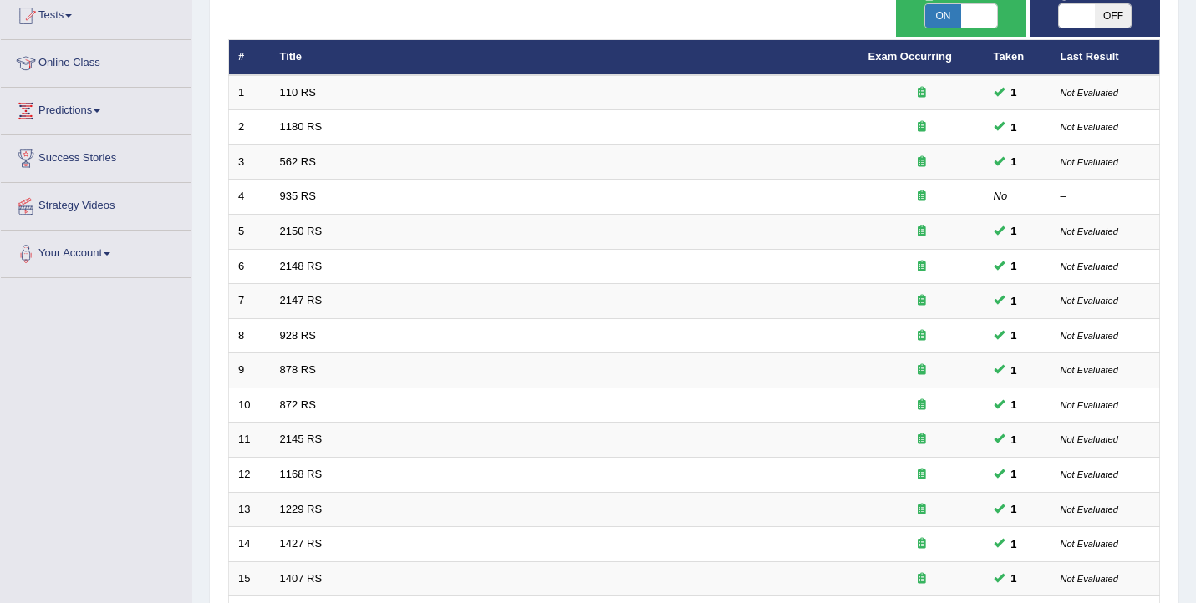
scroll to position [218, 0]
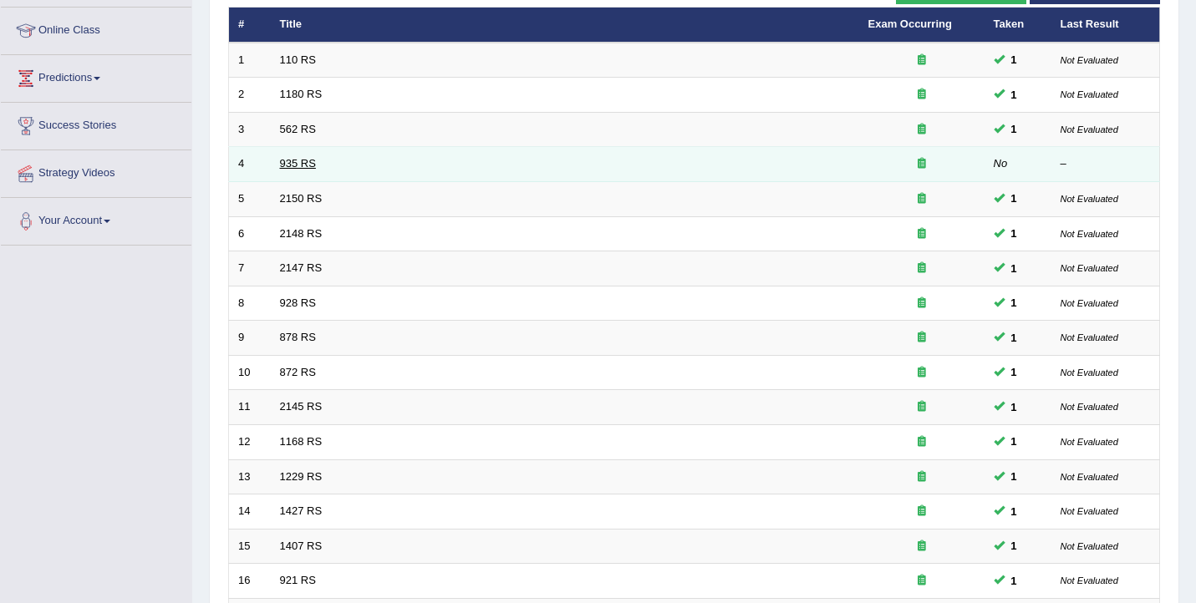
click at [286, 168] on link "935 RS" at bounding box center [298, 163] width 36 height 13
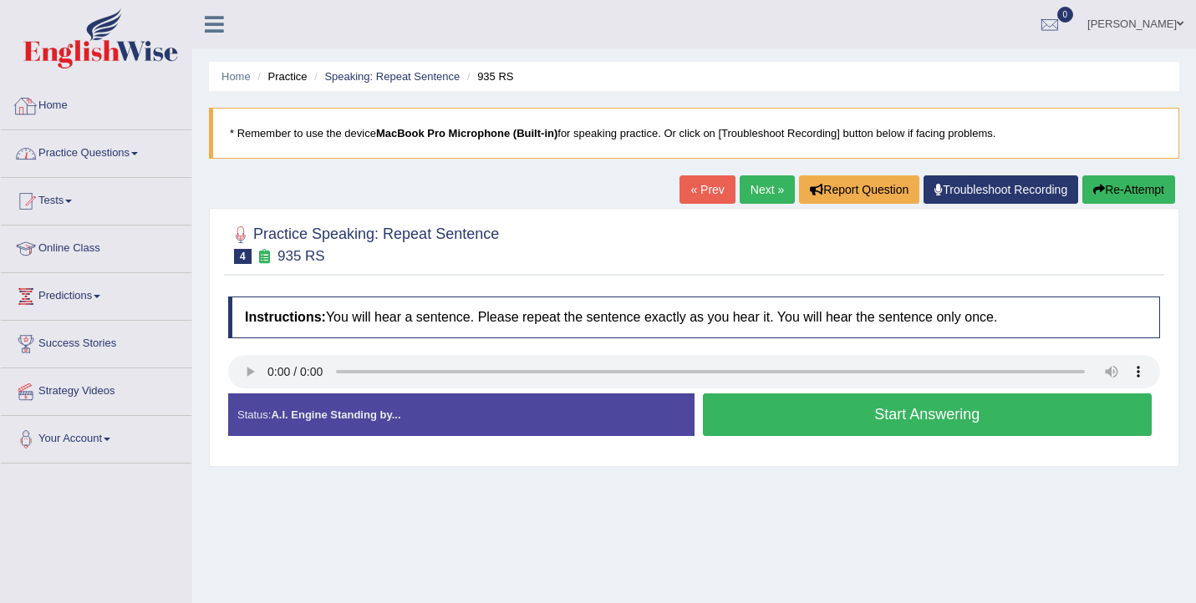
click at [140, 142] on link "Practice Questions" at bounding box center [96, 151] width 191 height 42
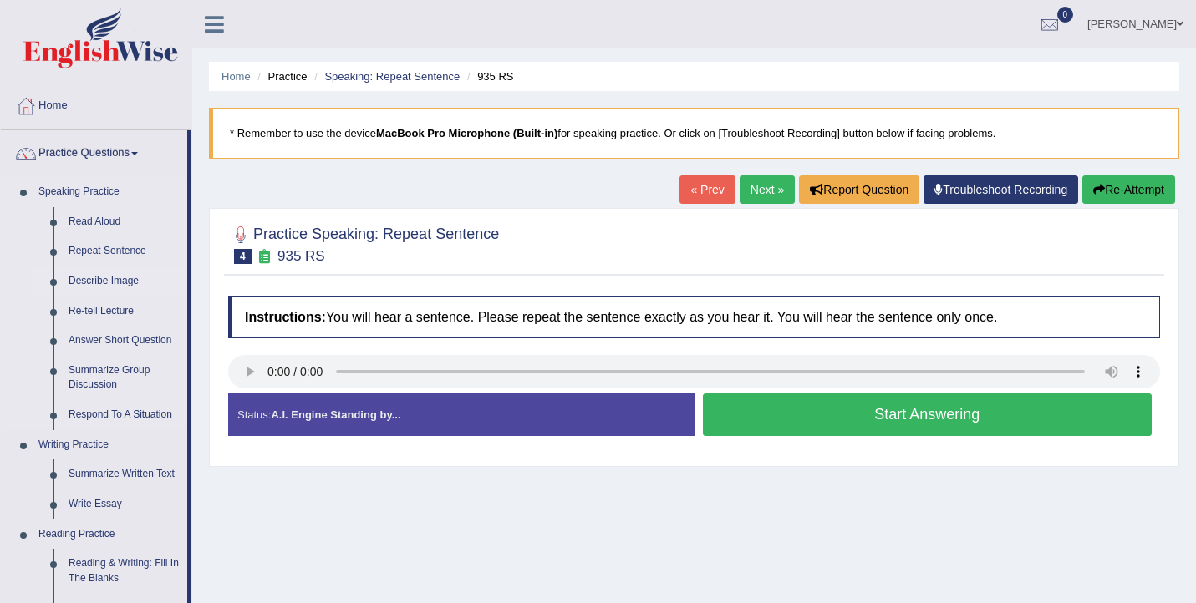
click at [104, 287] on link "Describe Image" at bounding box center [124, 282] width 126 height 30
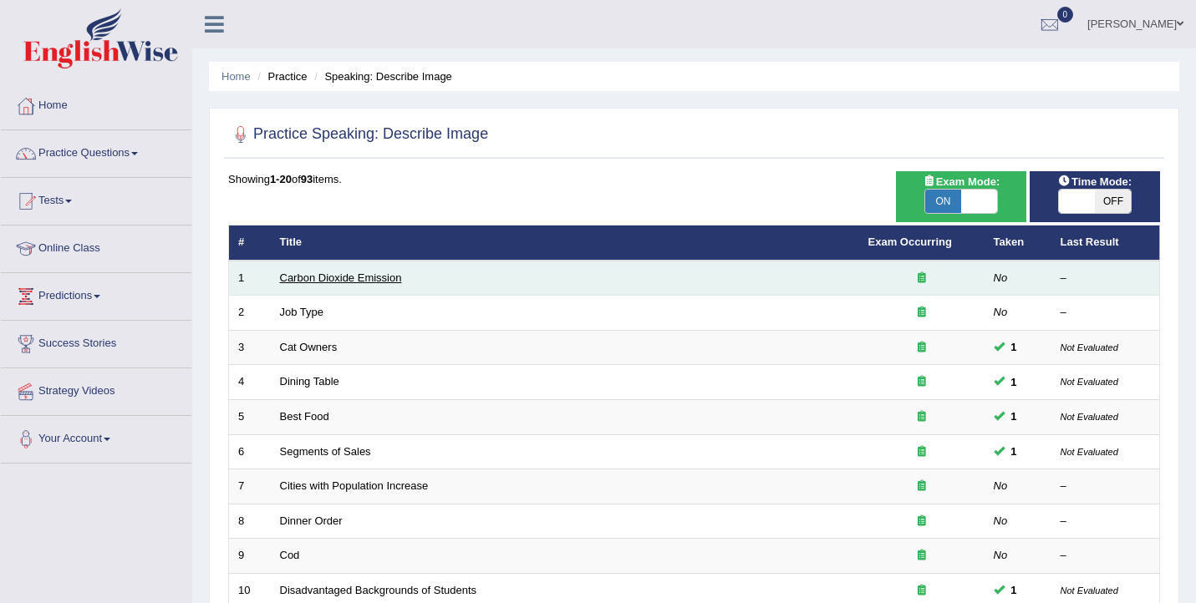
click at [314, 282] on link "Carbon Dioxide Emission" at bounding box center [341, 278] width 122 height 13
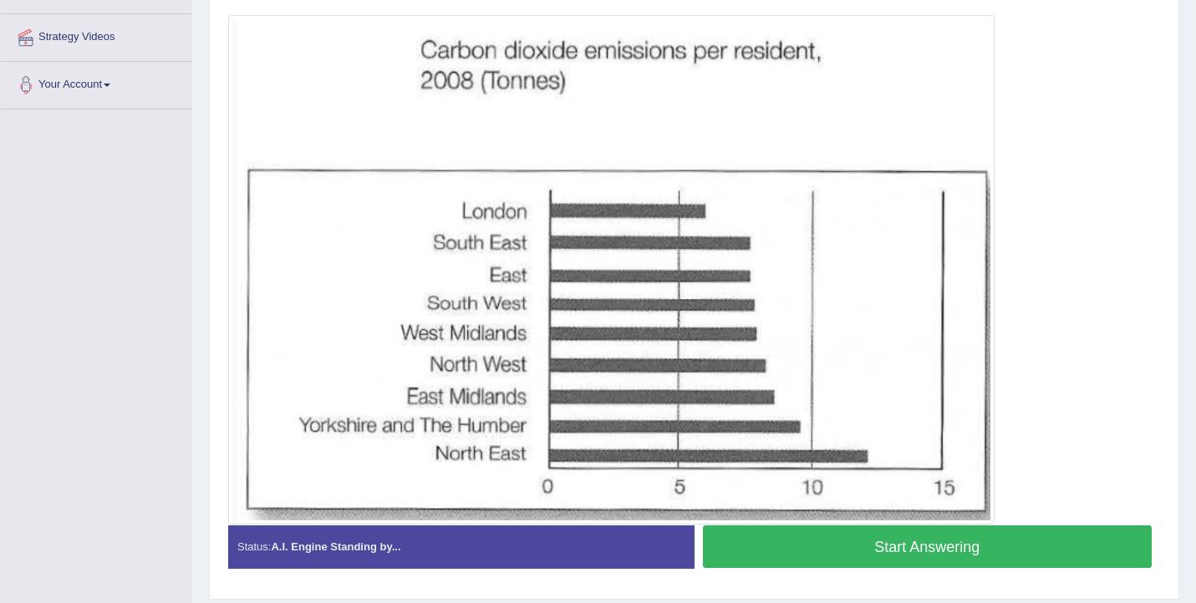
scroll to position [356, 0]
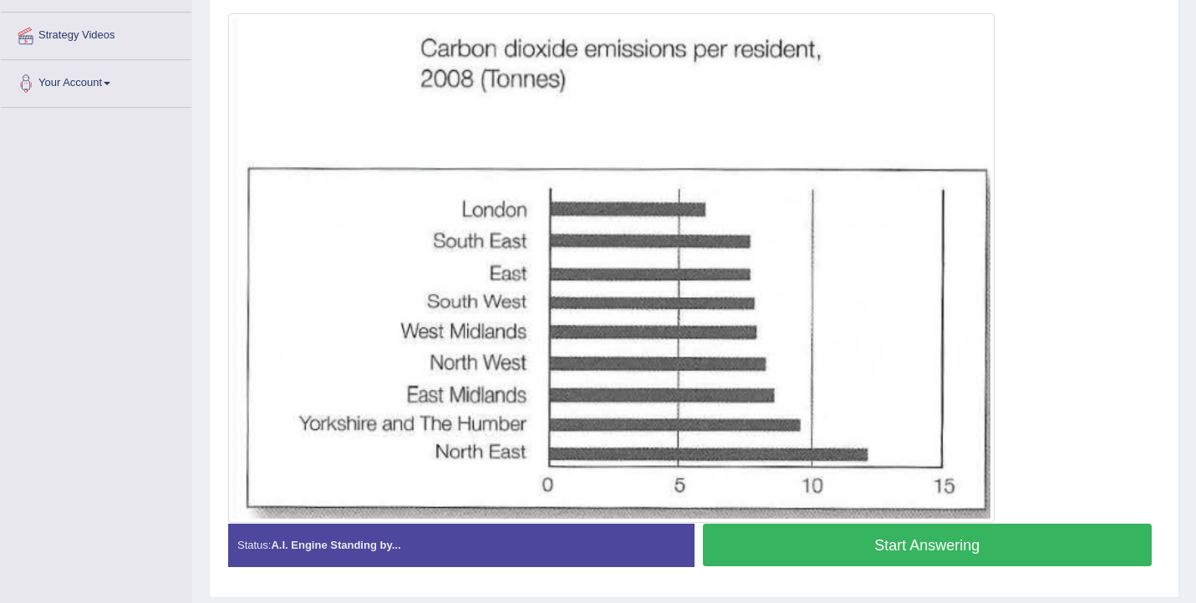
click at [928, 549] on button "Start Answering" at bounding box center [928, 545] width 450 height 43
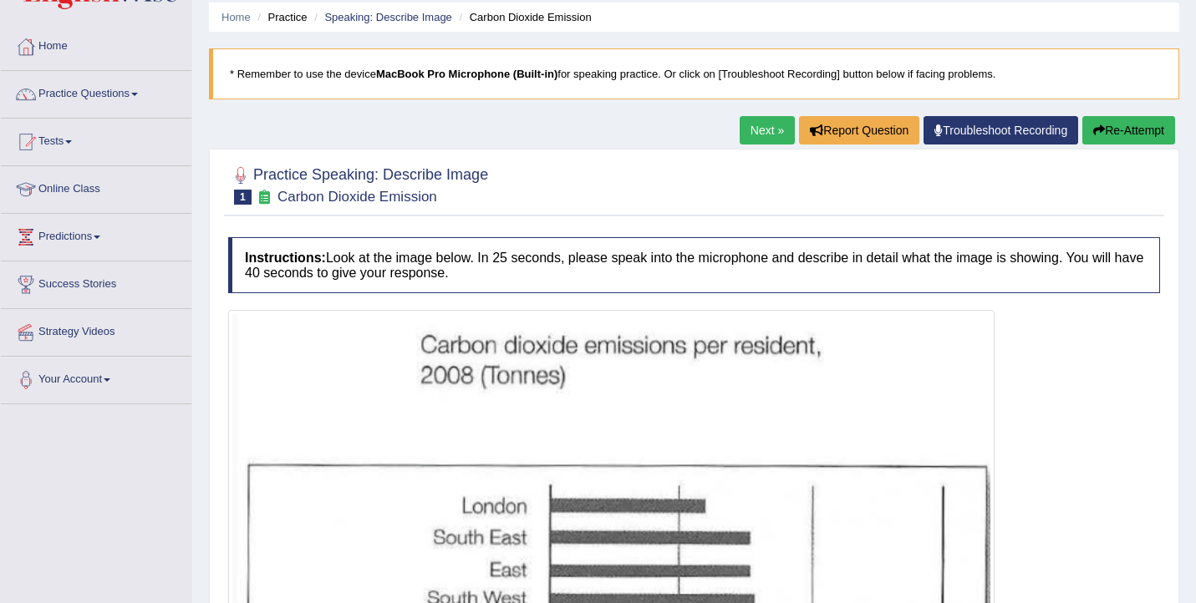
scroll to position [9, 0]
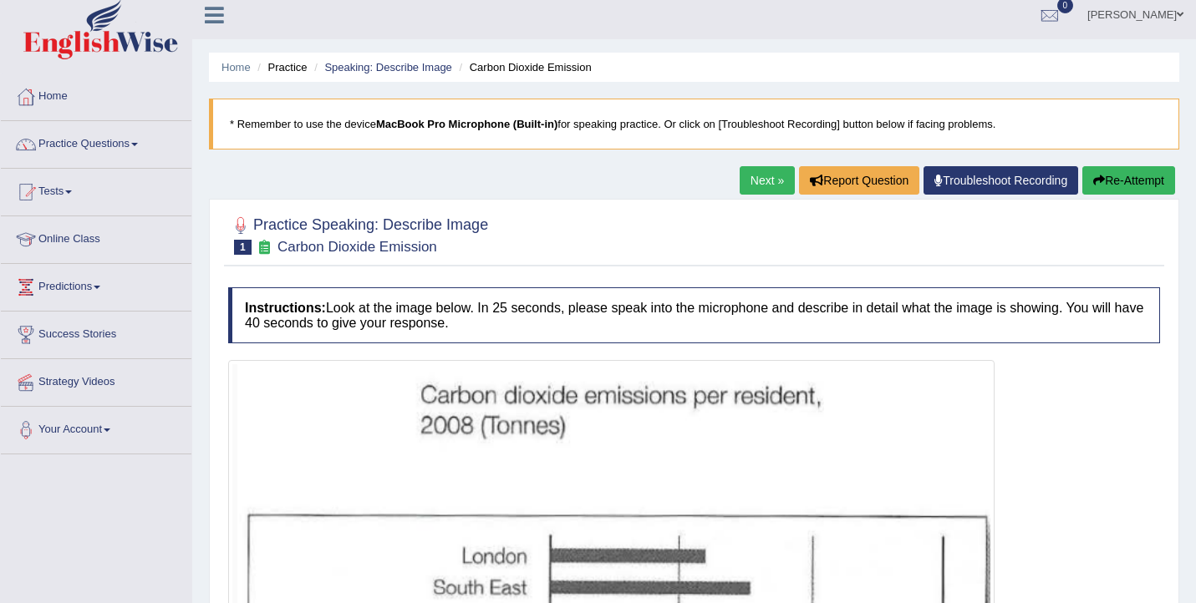
click at [759, 175] on link "Next »" at bounding box center [767, 180] width 55 height 28
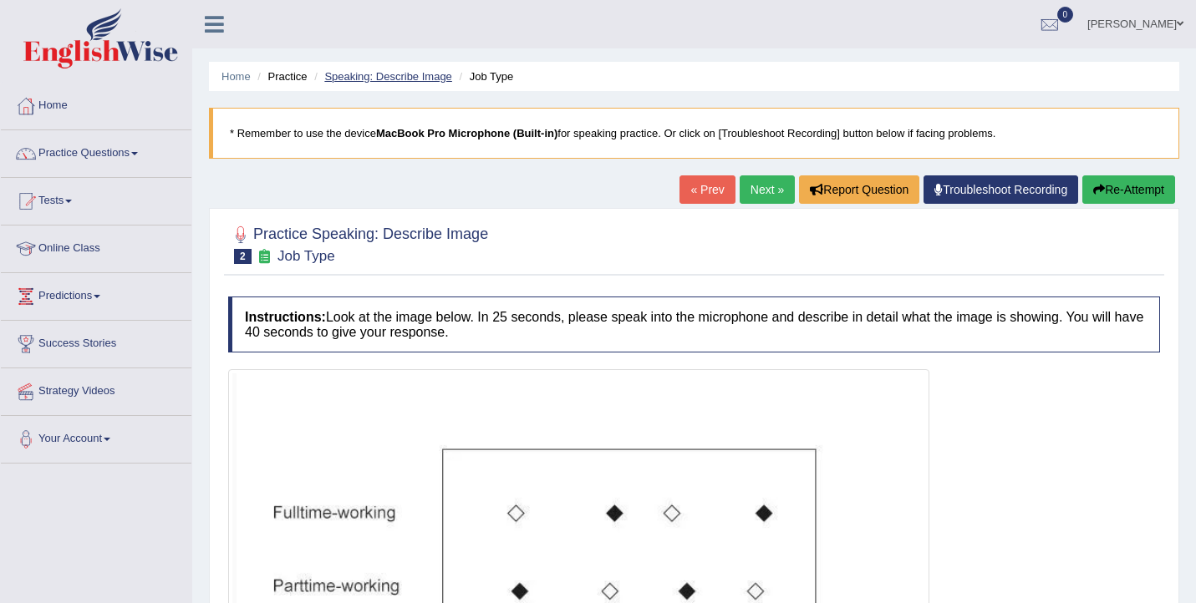
click at [338, 80] on link "Speaking: Describe Image" at bounding box center [387, 76] width 127 height 13
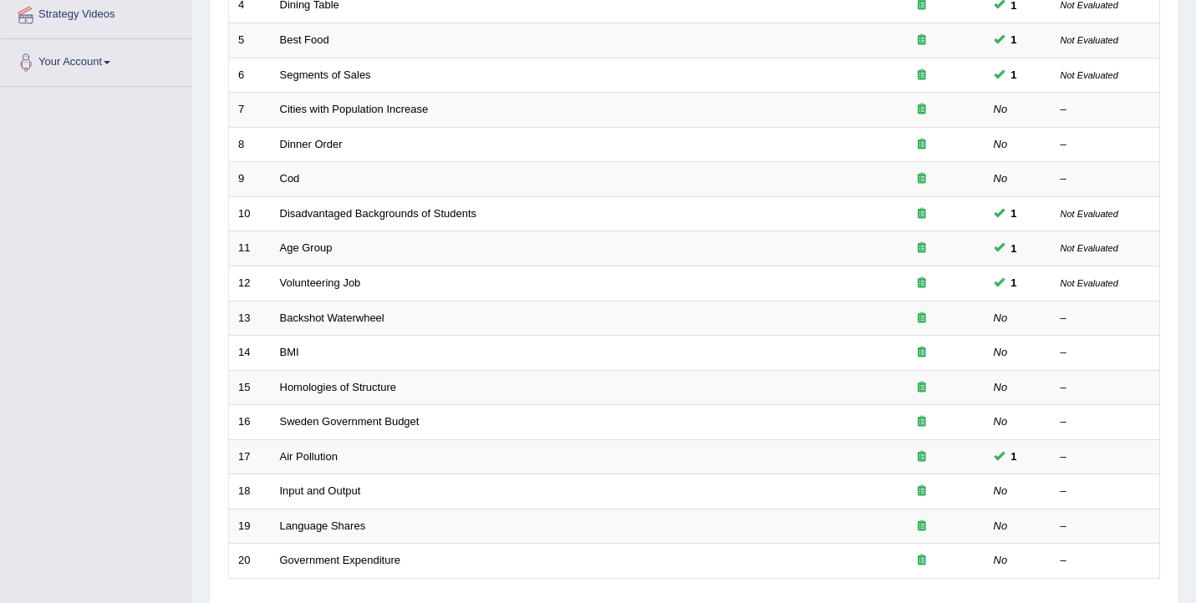
scroll to position [374, 0]
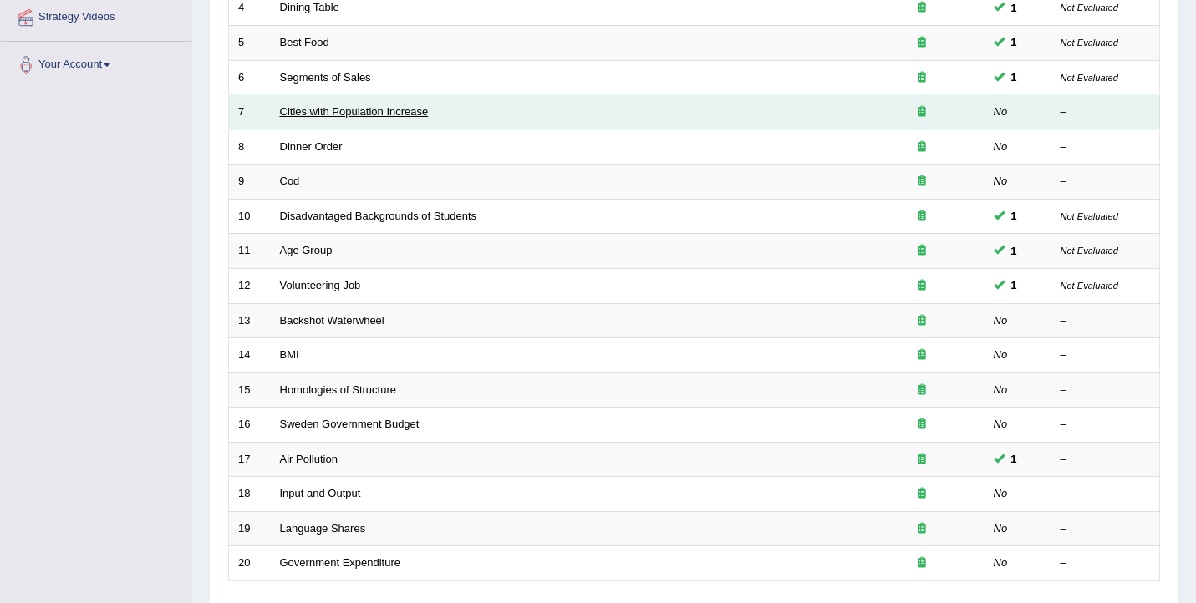
click at [370, 111] on link "Cities with Population Increase" at bounding box center [354, 111] width 149 height 13
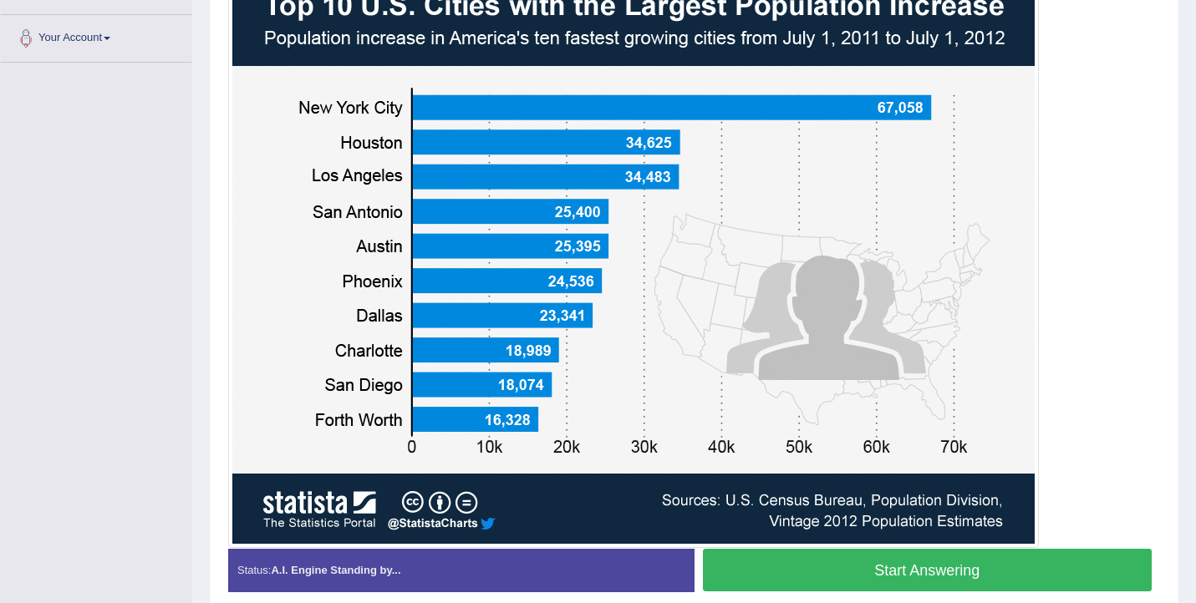
scroll to position [454, 0]
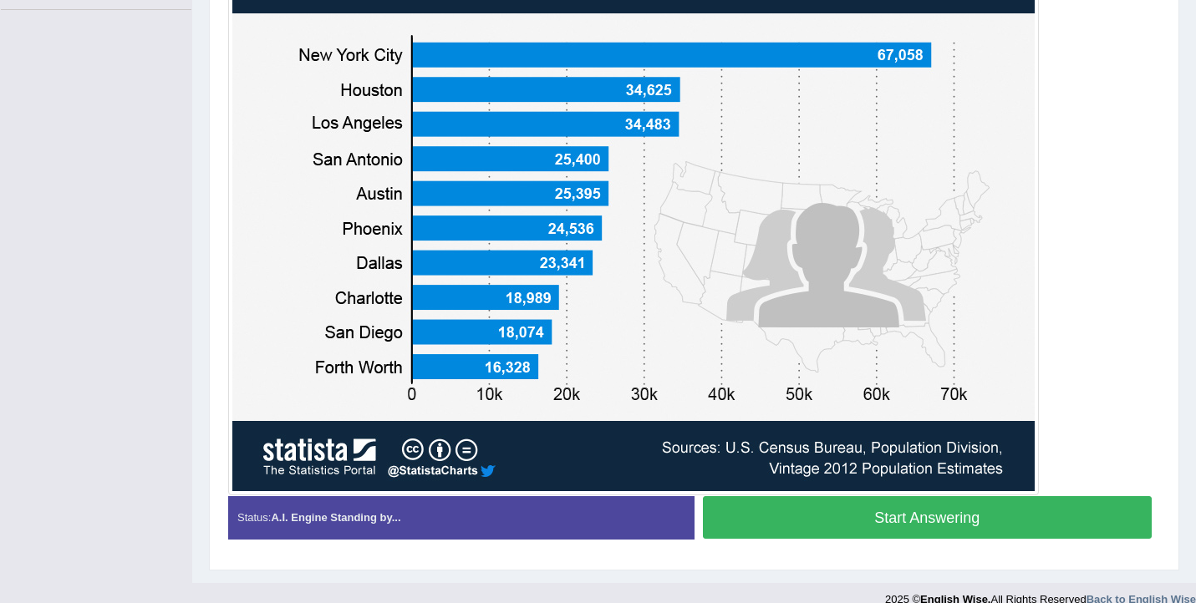
click at [743, 508] on button "Start Answering" at bounding box center [928, 517] width 450 height 43
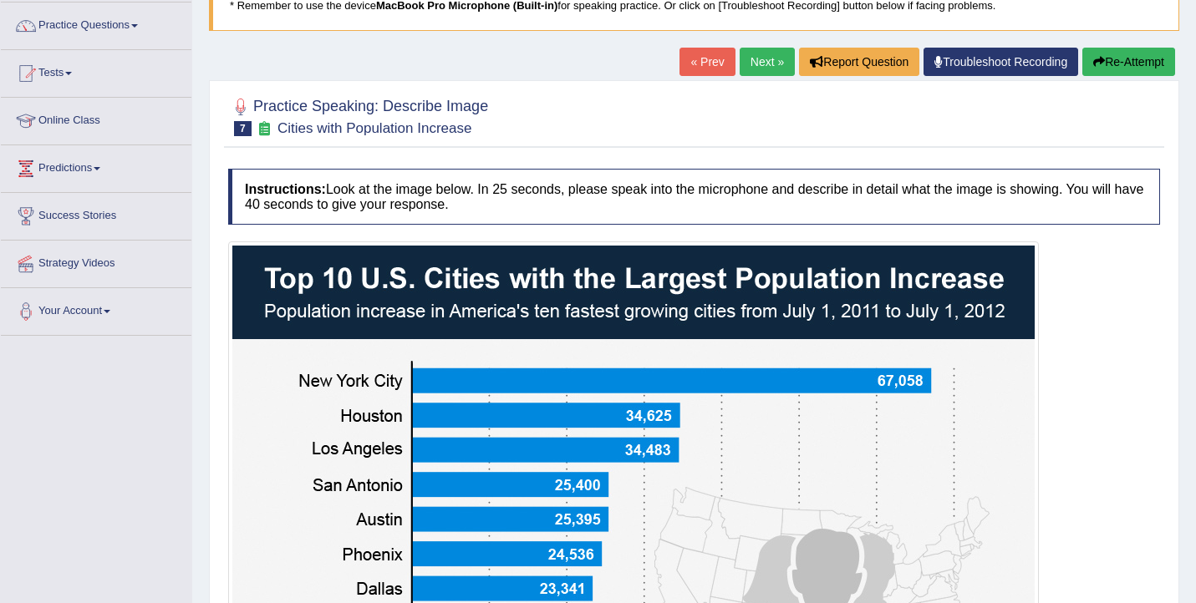
scroll to position [0, 0]
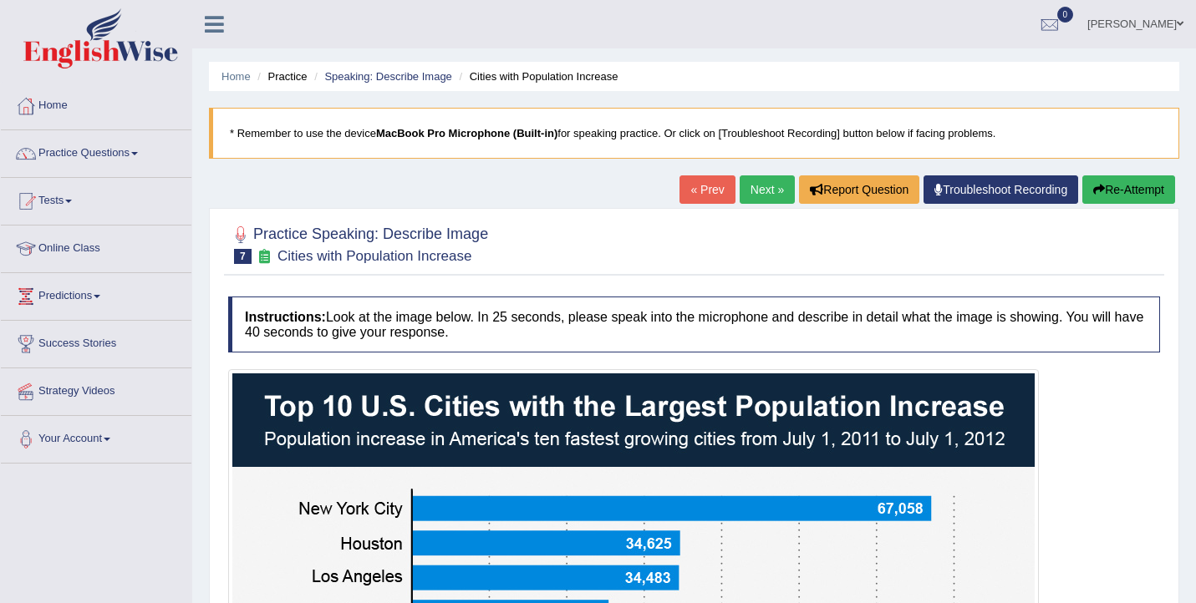
click at [747, 197] on link "Next »" at bounding box center [767, 189] width 55 height 28
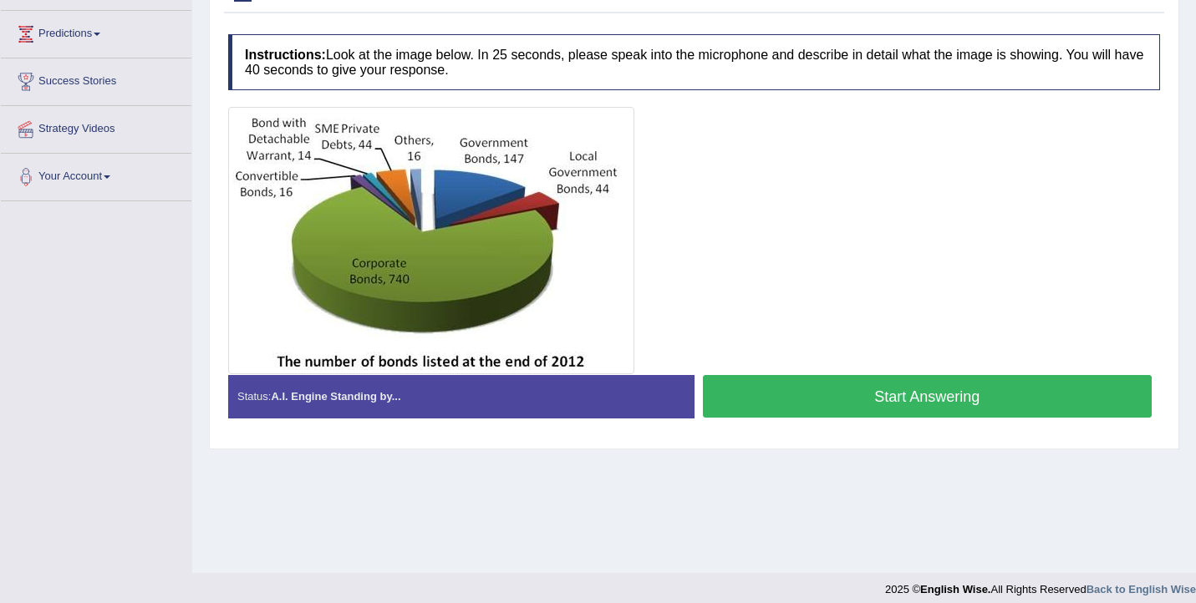
scroll to position [222, 0]
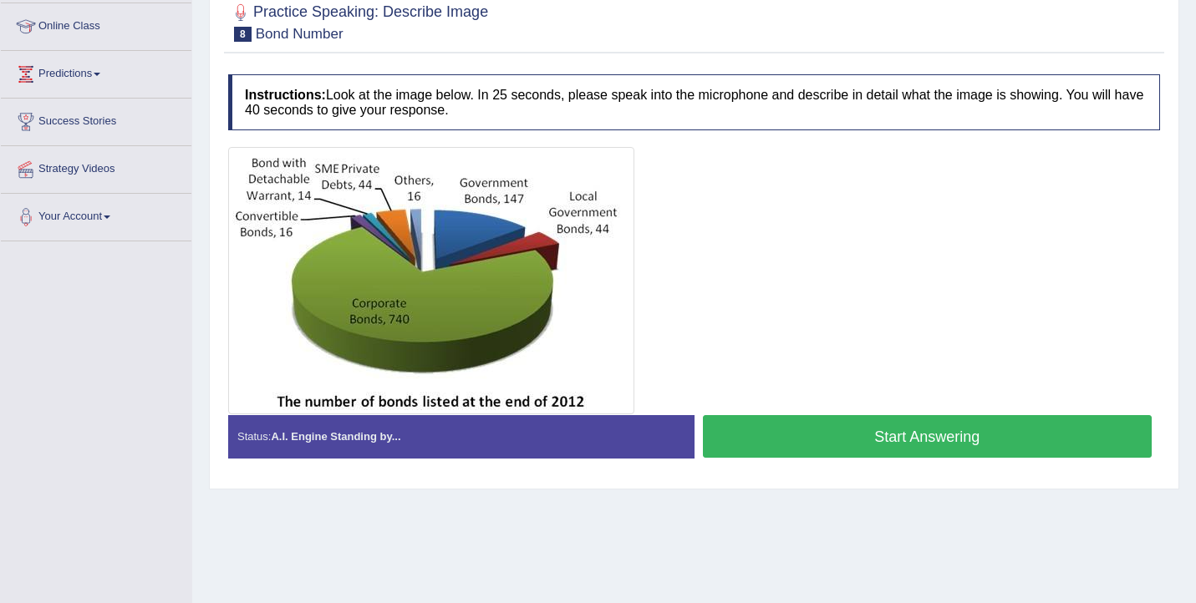
click at [829, 424] on button "Start Answering" at bounding box center [928, 436] width 450 height 43
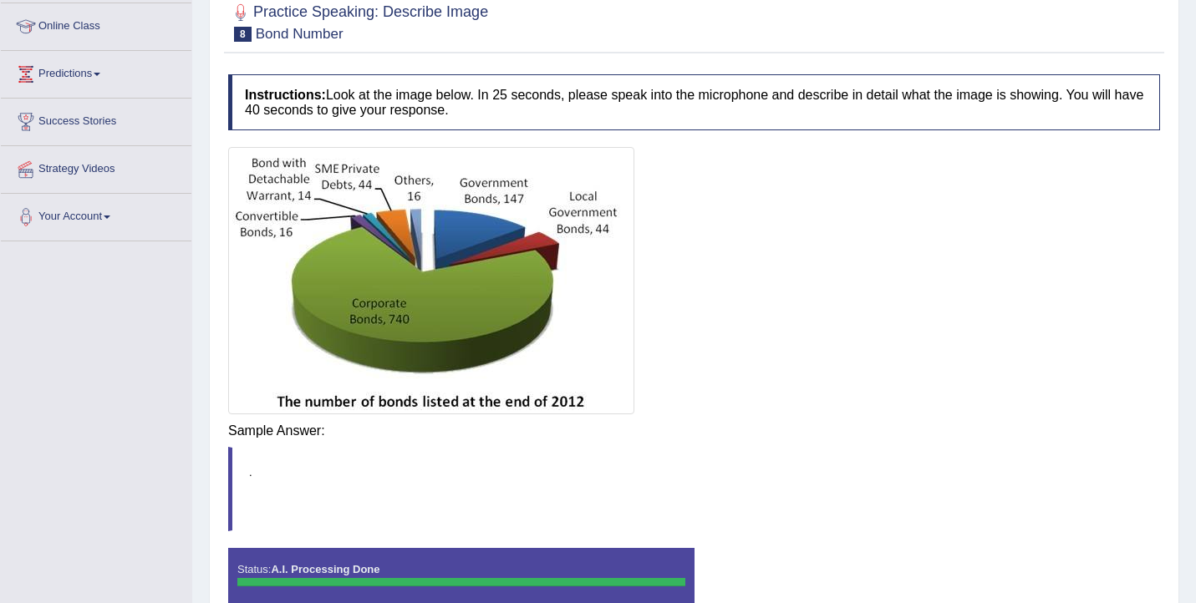
click at [750, 424] on h4 "Sample Answer:" at bounding box center [694, 431] width 932 height 15
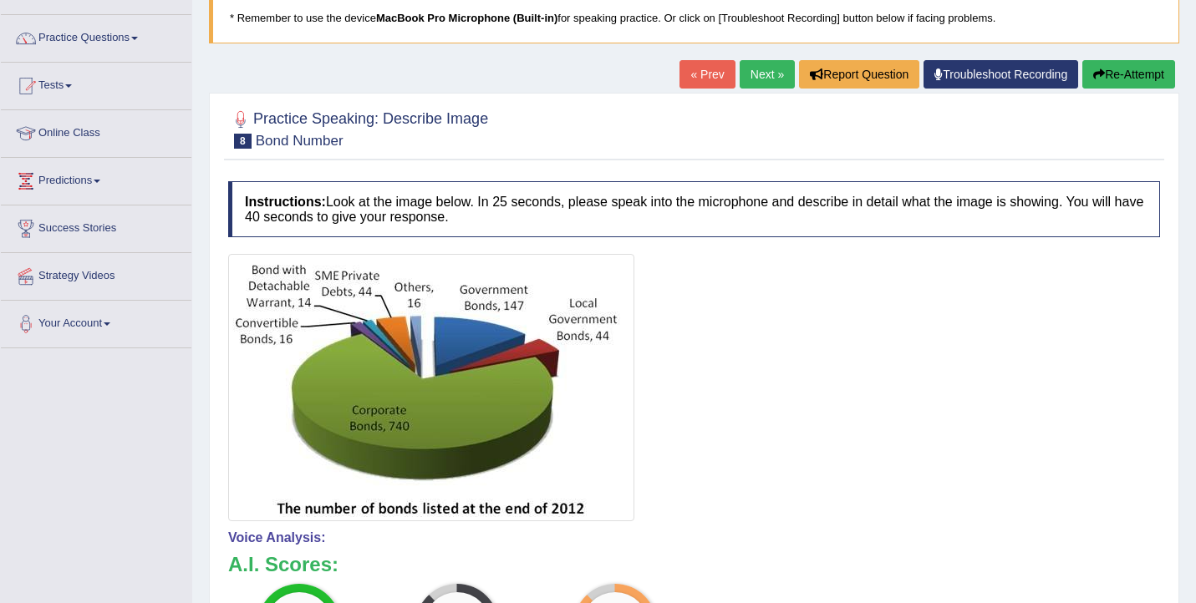
scroll to position [0, 0]
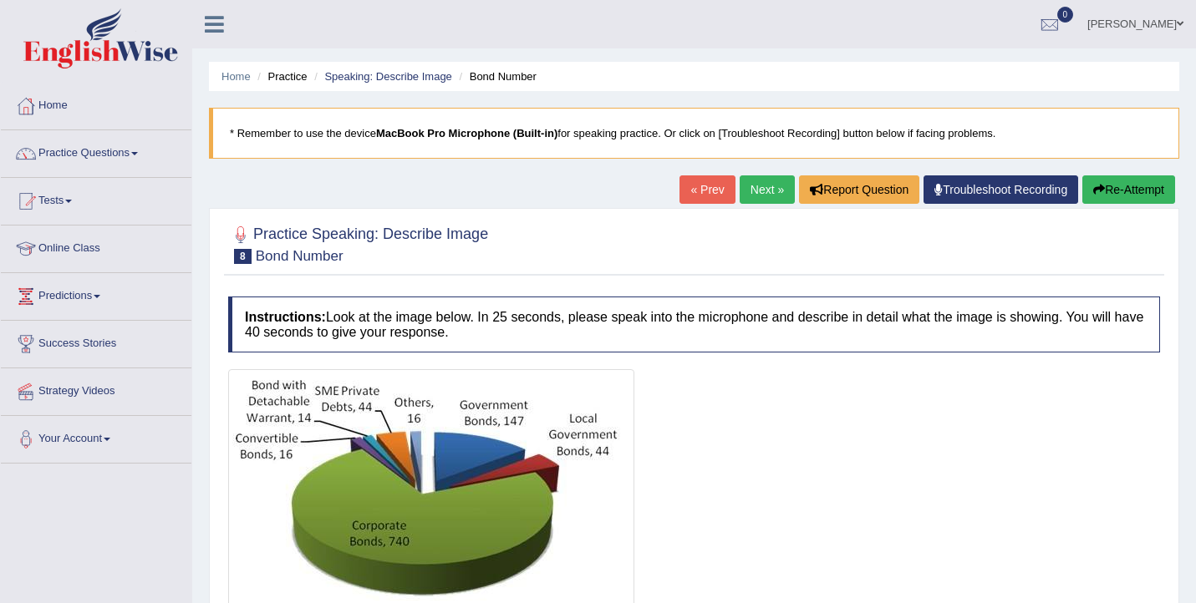
click at [754, 187] on link "Next »" at bounding box center [767, 189] width 55 height 28
